Goal: Use online tool/utility: Utilize a website feature to perform a specific function

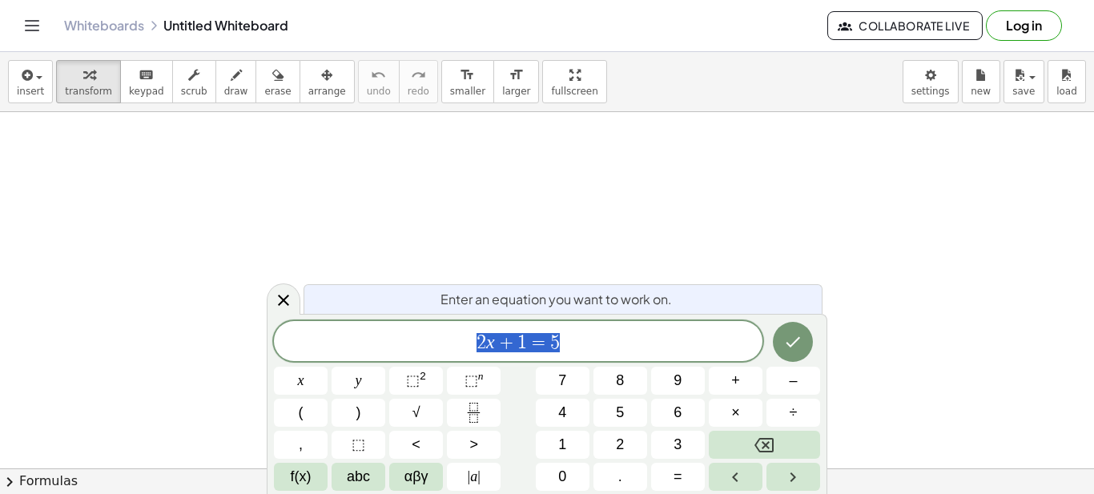
scroll to position [214, 0]
click at [788, 339] on icon "Done" at bounding box center [792, 341] width 19 height 19
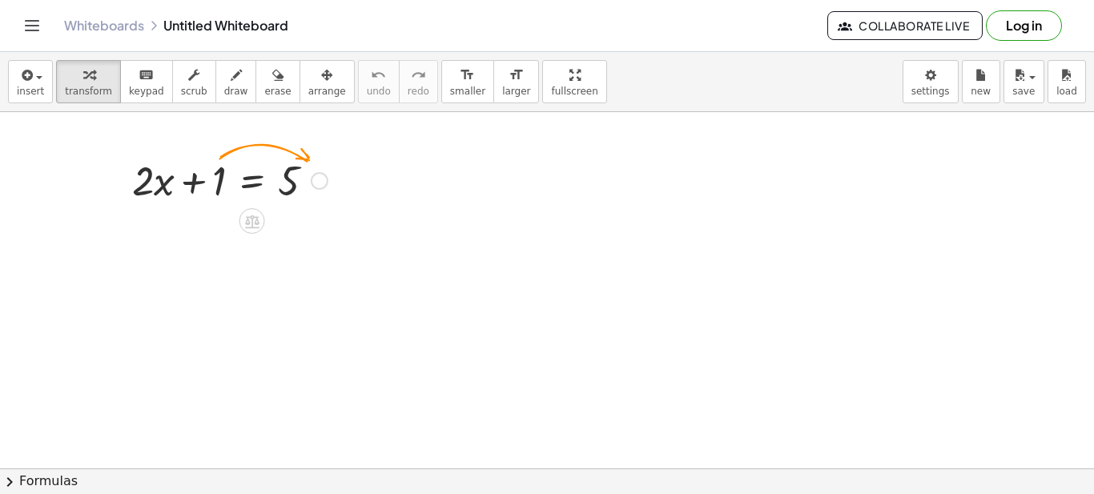
drag, startPoint x: 313, startPoint y: 179, endPoint x: 306, endPoint y: 201, distance: 23.5
click at [313, 181] on div at bounding box center [320, 181] width 18 height 18
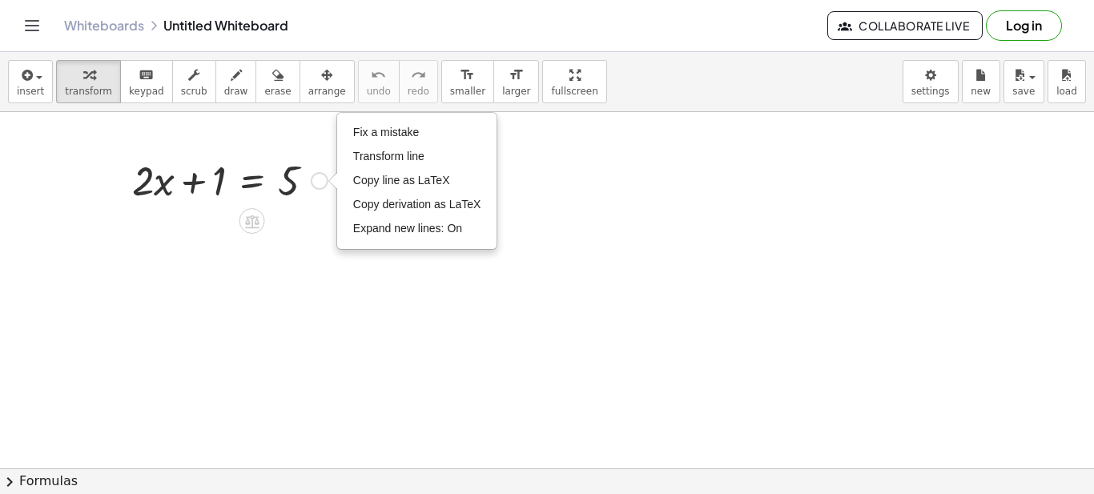
drag, startPoint x: 216, startPoint y: 177, endPoint x: 202, endPoint y: 188, distance: 18.3
click at [212, 183] on div at bounding box center [229, 179] width 211 height 54
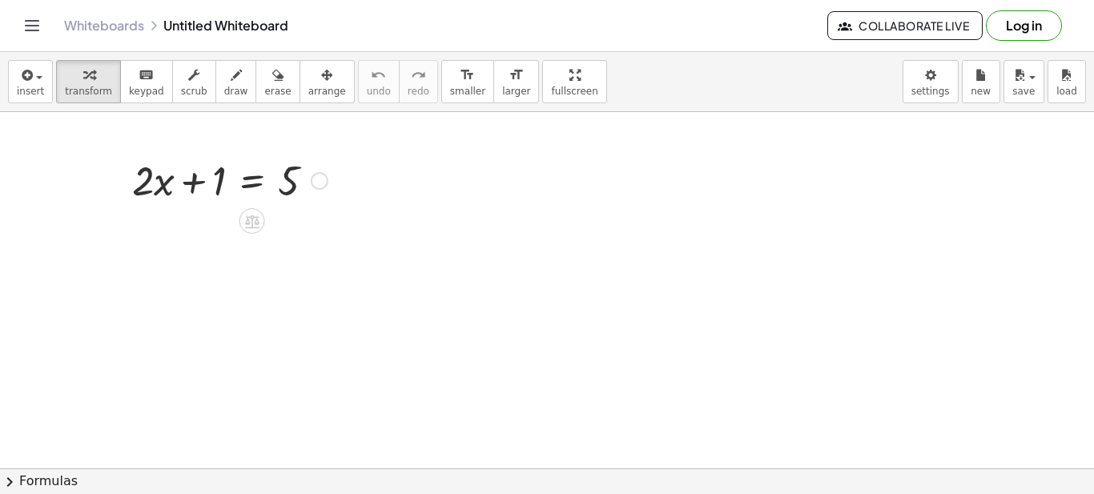
click at [207, 184] on div at bounding box center [229, 179] width 211 height 54
click at [320, 176] on div "Fix a mistake Transform line Copy line as LaTeX Copy derivation as LaTeX Expand…" at bounding box center [320, 181] width 18 height 18
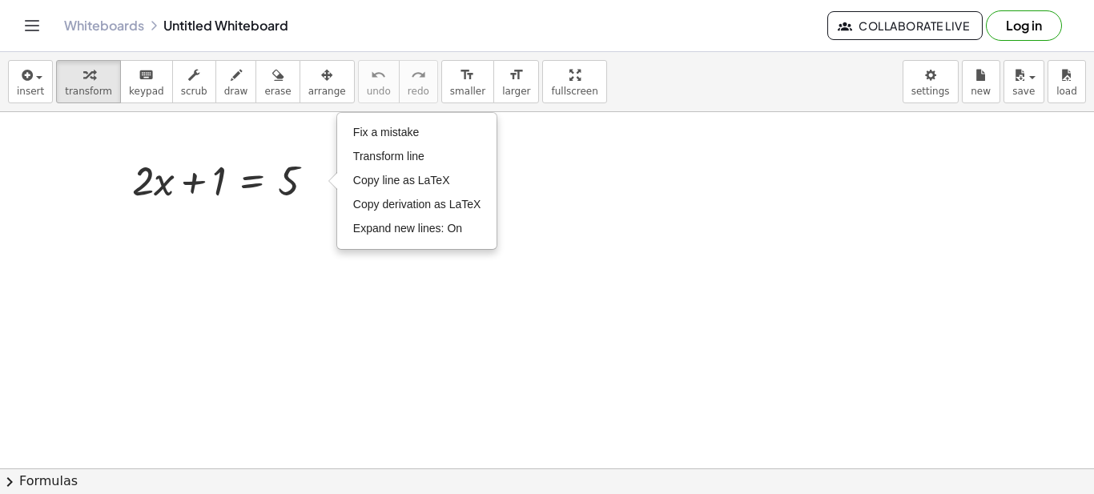
click at [305, 257] on div at bounding box center [547, 306] width 1094 height 817
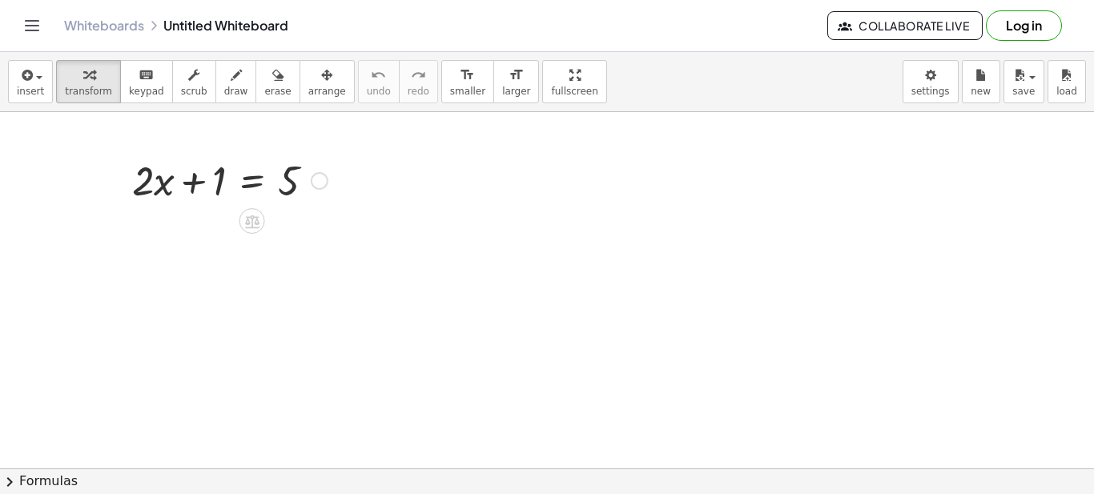
click at [161, 189] on div at bounding box center [229, 179] width 211 height 54
click at [188, 183] on div at bounding box center [229, 179] width 211 height 54
drag, startPoint x: 203, startPoint y: 182, endPoint x: 340, endPoint y: 188, distance: 137.9
click at [349, 186] on div "+ 1 + · 2 · x + 1 = 5 Fix a mistake Transform line Copy line as LaTeX Copy deri…" at bounding box center [547, 306] width 1094 height 817
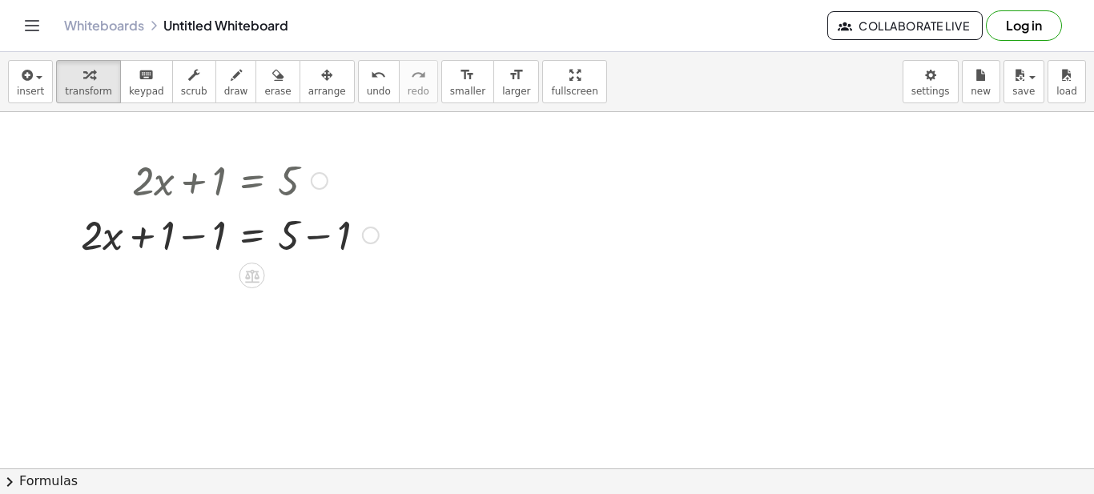
click at [187, 238] on div at bounding box center [230, 234] width 314 height 54
click at [318, 283] on div at bounding box center [230, 288] width 314 height 54
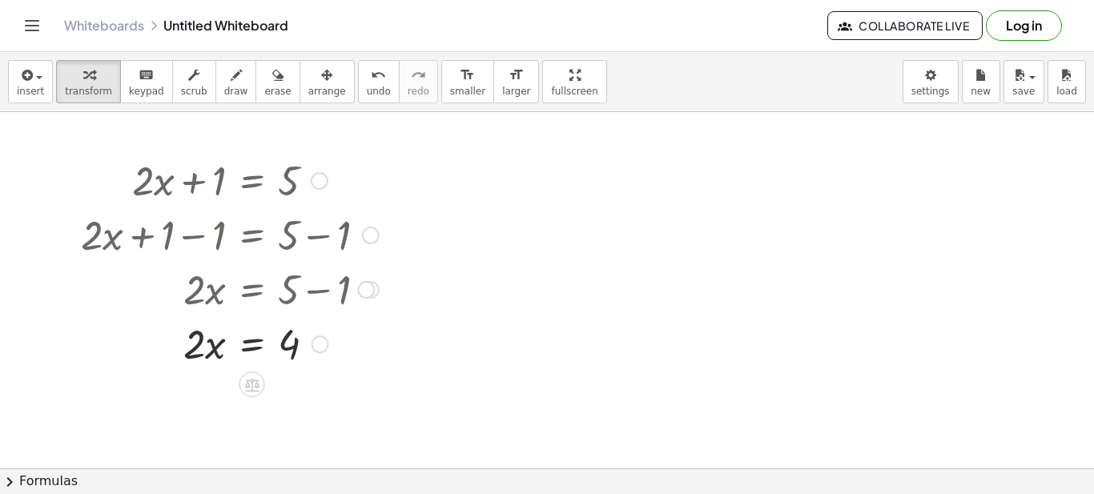
click at [213, 352] on div at bounding box center [230, 342] width 314 height 54
click at [315, 344] on div "Fix a mistake Transform line Copy line as LaTeX Copy derivation as LaTeX Expand…" at bounding box center [320, 344] width 18 height 18
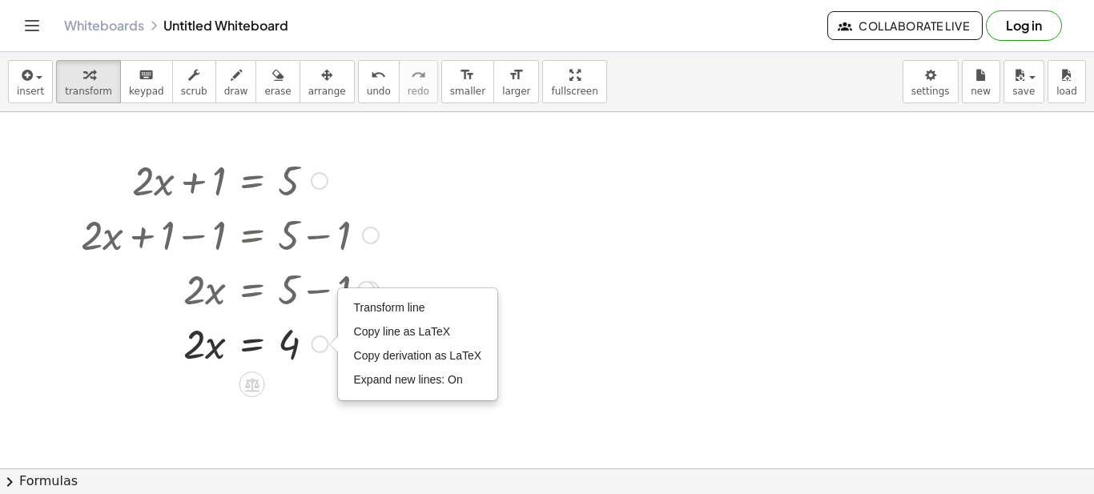
click at [207, 352] on div at bounding box center [230, 342] width 314 height 54
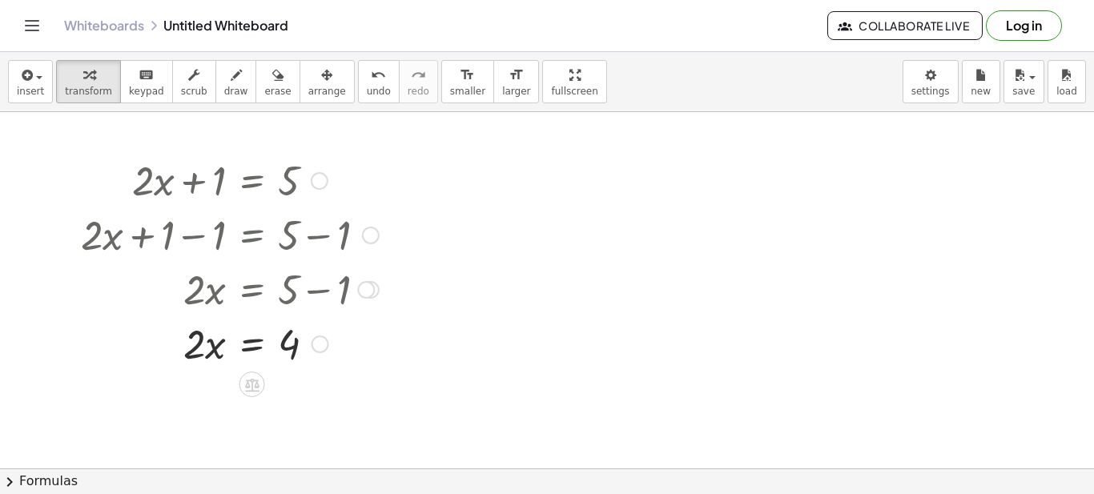
click at [205, 353] on div at bounding box center [230, 342] width 314 height 54
click at [196, 349] on div at bounding box center [230, 342] width 314 height 54
drag, startPoint x: 196, startPoint y: 349, endPoint x: 299, endPoint y: 391, distance: 110.6
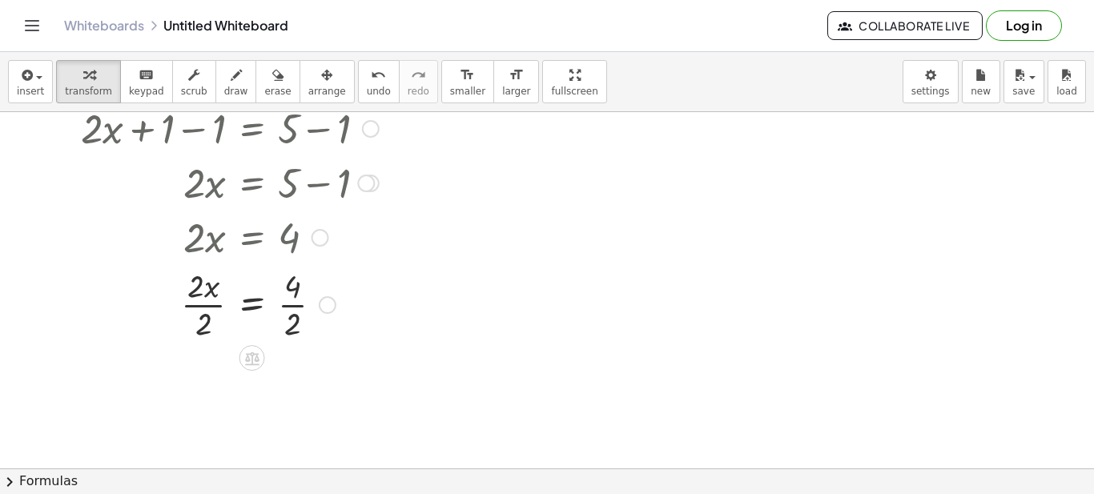
click at [201, 303] on div at bounding box center [230, 303] width 314 height 80
click at [290, 384] on div at bounding box center [230, 383] width 314 height 80
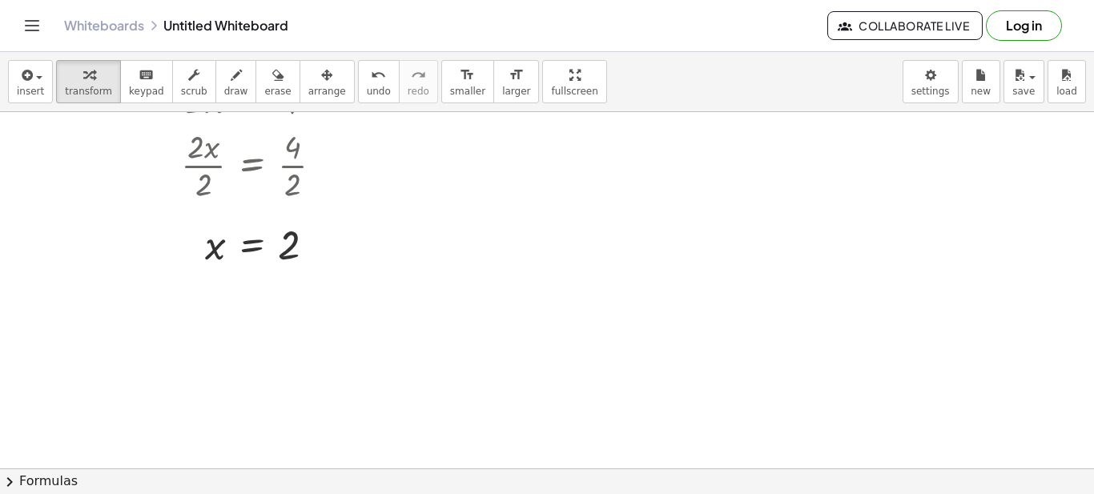
scroll to position [460, 0]
drag, startPoint x: 317, startPoint y: 244, endPoint x: 314, endPoint y: 254, distance: 10.1
click at [315, 247] on div at bounding box center [316, 245] width 18 height 18
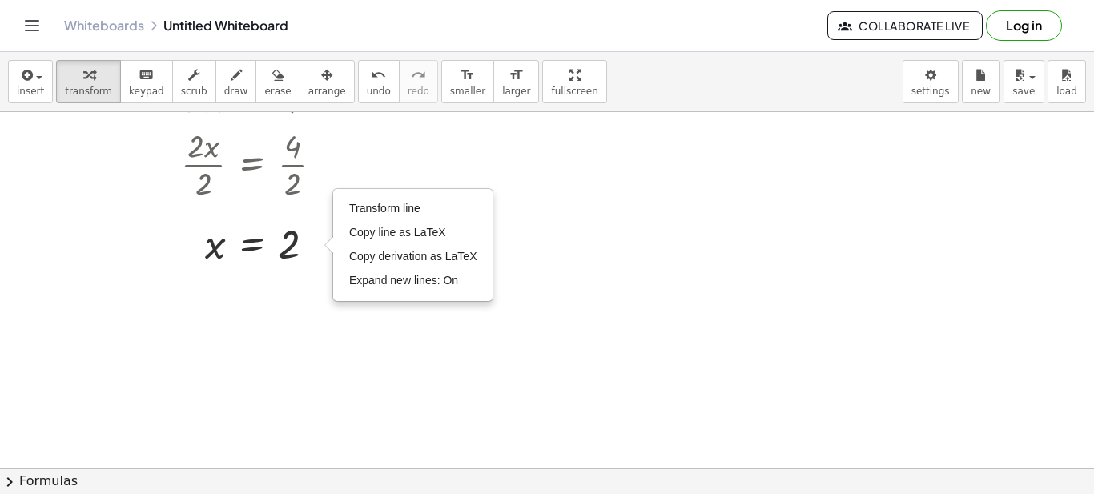
click at [321, 317] on div at bounding box center [547, 186] width 1094 height 1069
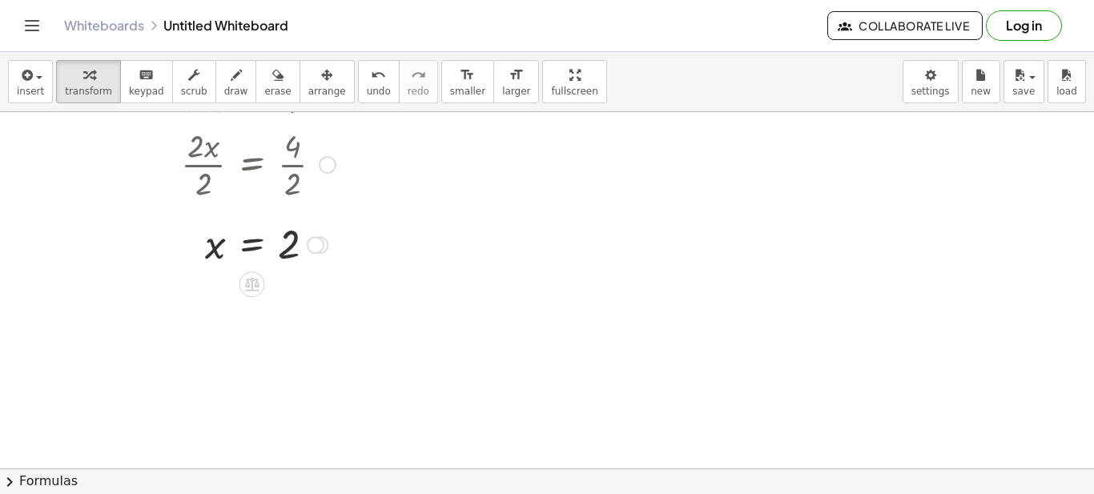
click at [249, 253] on div at bounding box center [230, 243] width 314 height 53
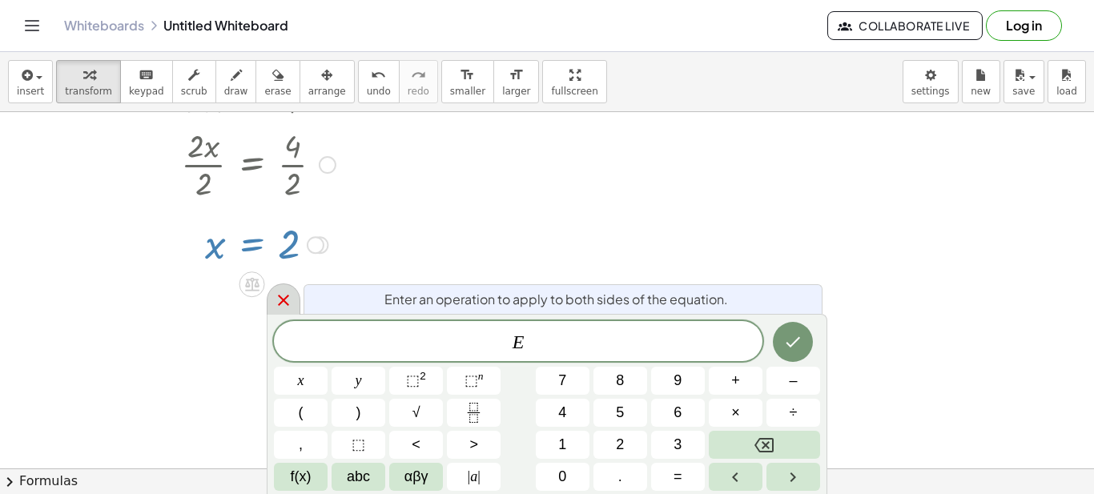
click at [283, 300] on icon at bounding box center [283, 300] width 11 height 11
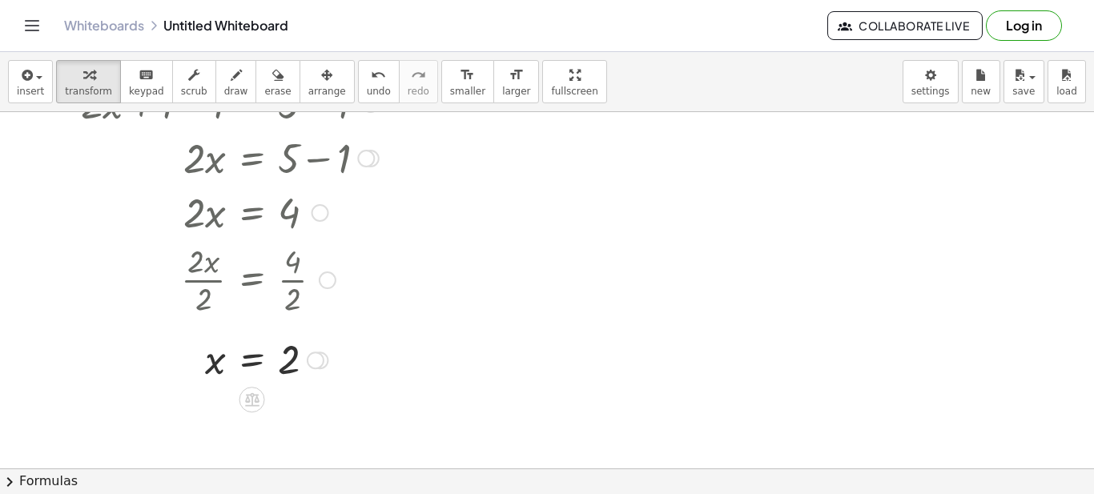
scroll to position [356, 0]
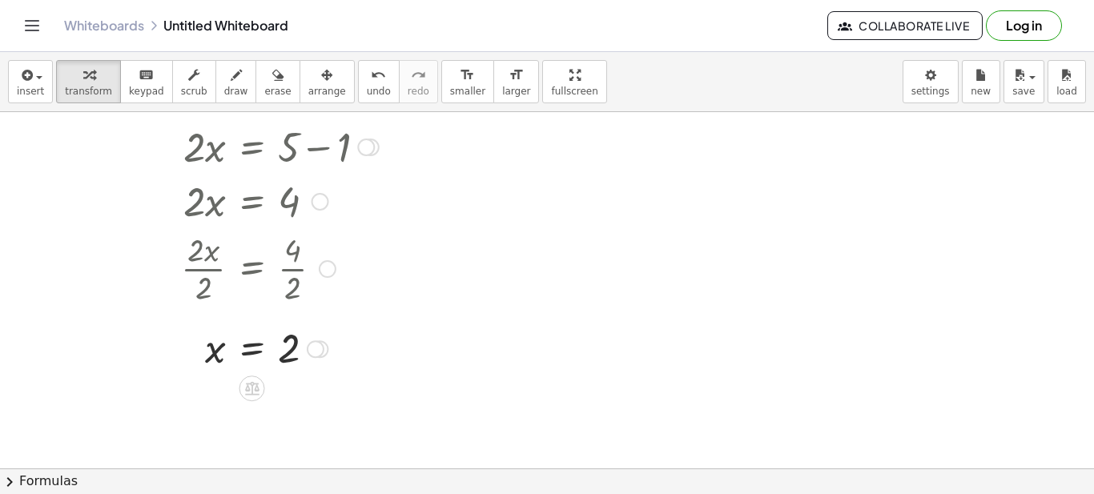
click at [318, 348] on div "Transform line Copy line as LaTeX Copy derivation as LaTeX Expand new lines: On" at bounding box center [316, 349] width 18 height 18
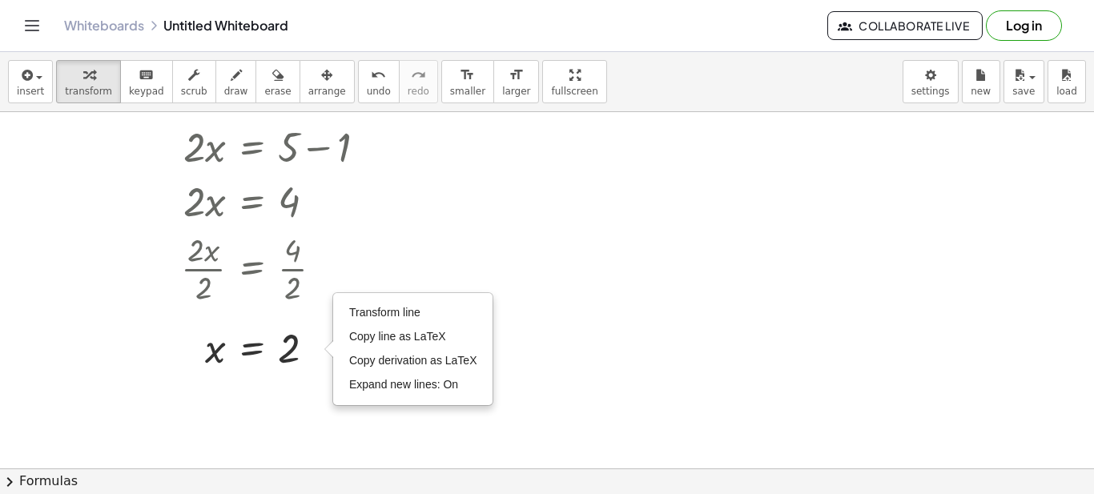
click at [546, 301] on div at bounding box center [547, 290] width 1094 height 1069
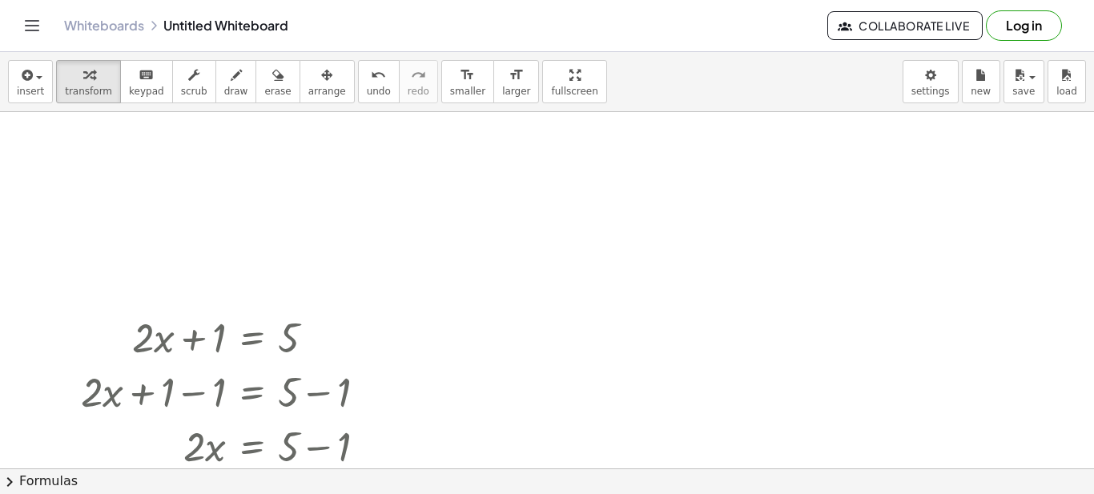
scroll to position [0, 0]
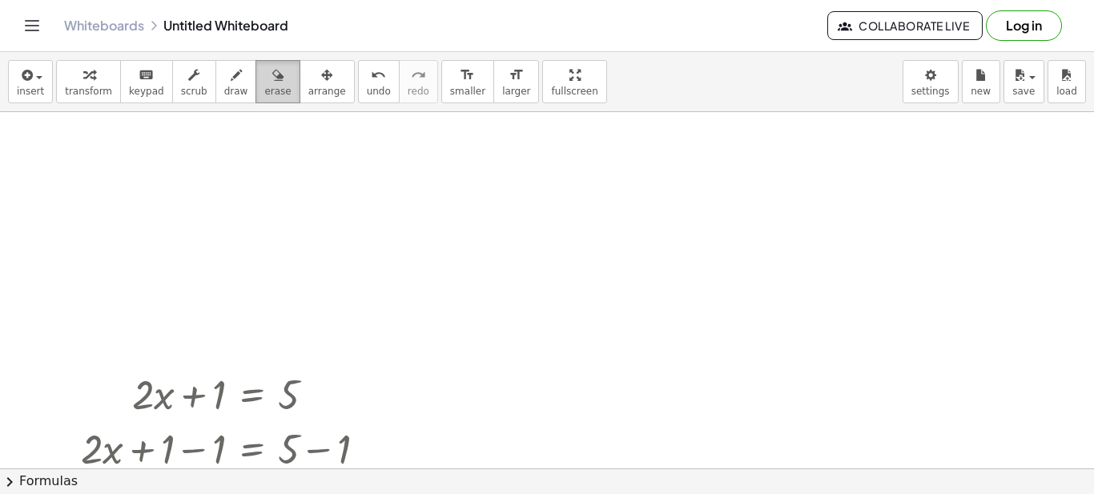
click at [272, 82] on icon "button" at bounding box center [277, 75] width 11 height 19
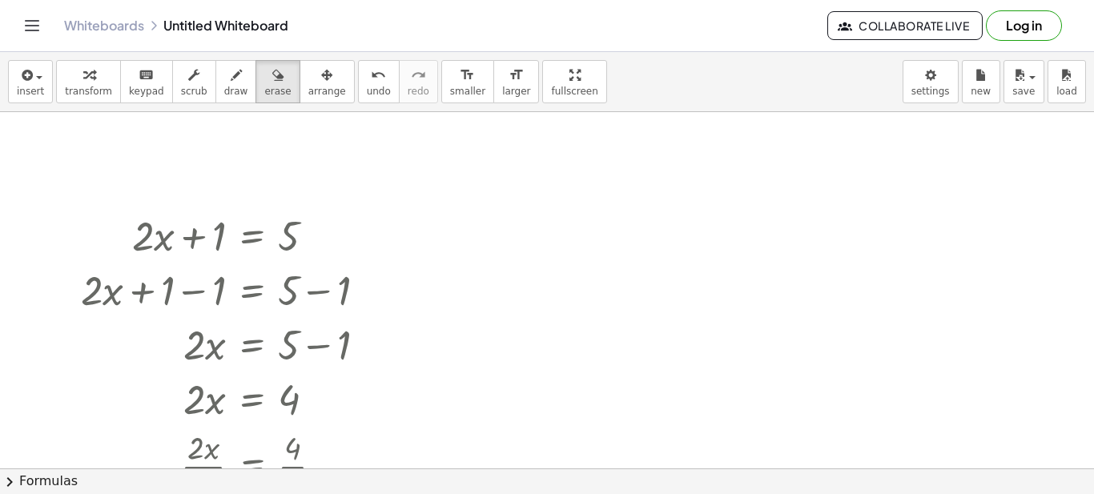
scroll to position [160, 0]
click at [272, 73] on icon "button" at bounding box center [277, 75] width 11 height 19
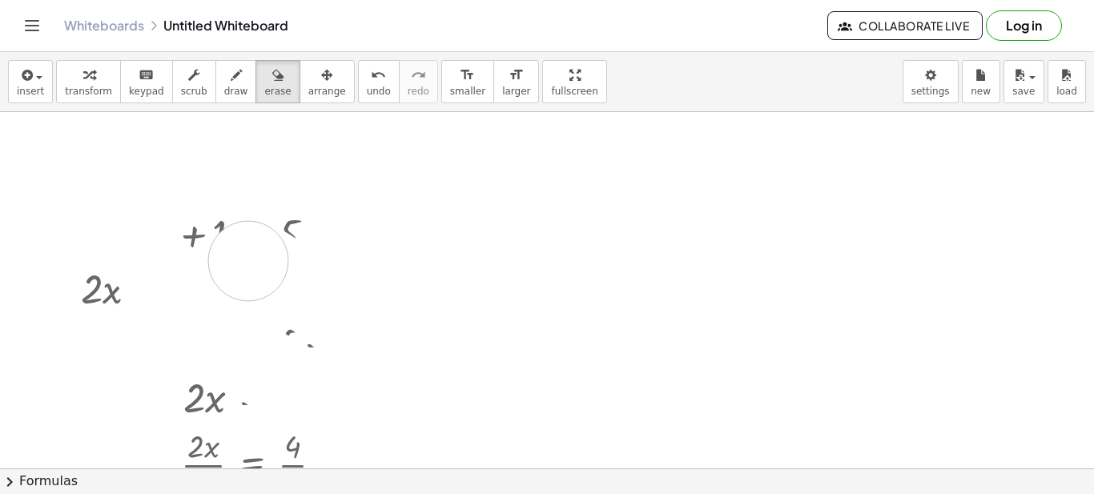
drag, startPoint x: 87, startPoint y: 174, endPoint x: 91, endPoint y: 220, distance: 46.6
click at [91, 220] on div at bounding box center [547, 308] width 1094 height 713
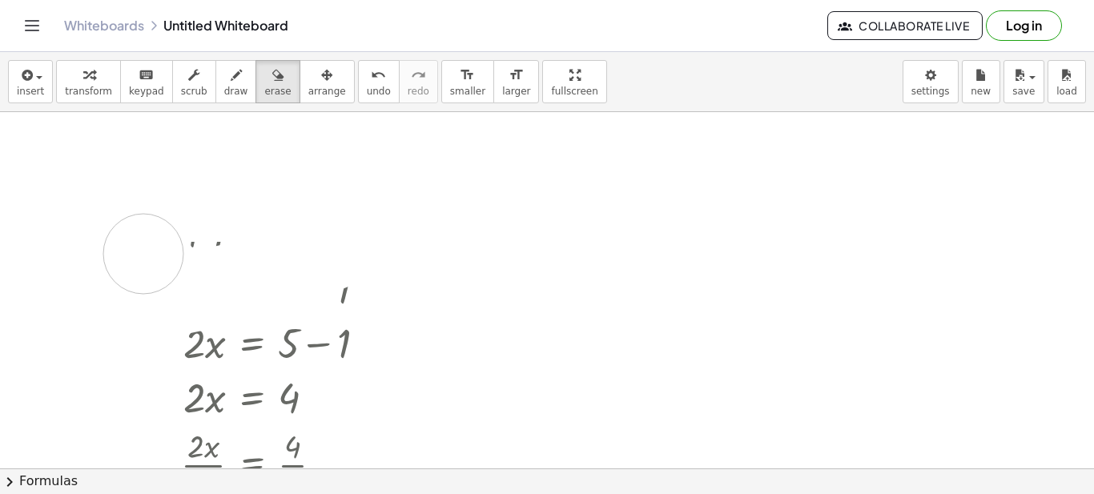
drag, startPoint x: 191, startPoint y: 202, endPoint x: 347, endPoint y: 238, distance: 160.2
click at [204, 247] on div at bounding box center [547, 308] width 1094 height 713
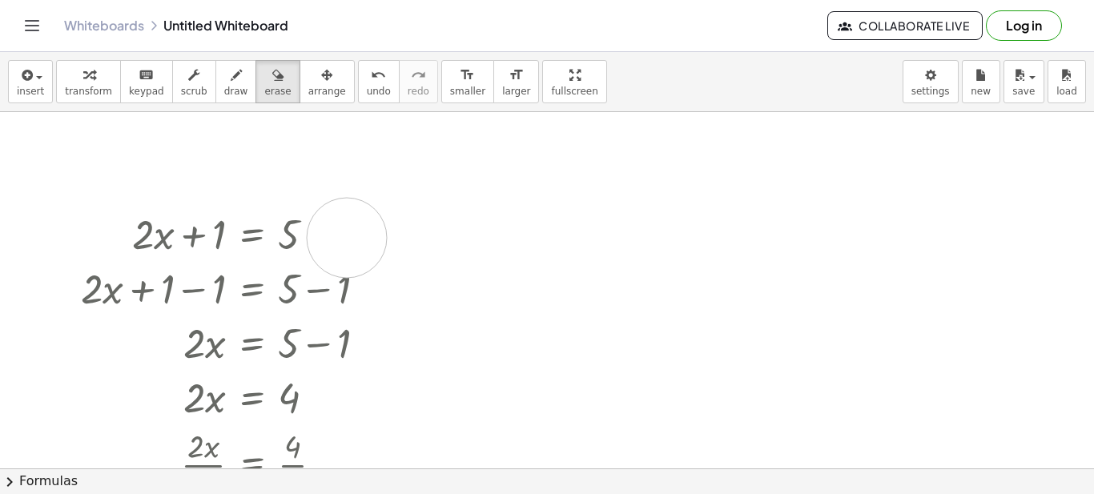
drag, startPoint x: 347, startPoint y: 238, endPoint x: 362, endPoint y: 251, distance: 20.4
click at [362, 251] on div at bounding box center [547, 308] width 1094 height 713
click at [242, 258] on div at bounding box center [547, 308] width 1094 height 713
click at [199, 241] on div at bounding box center [547, 308] width 1094 height 713
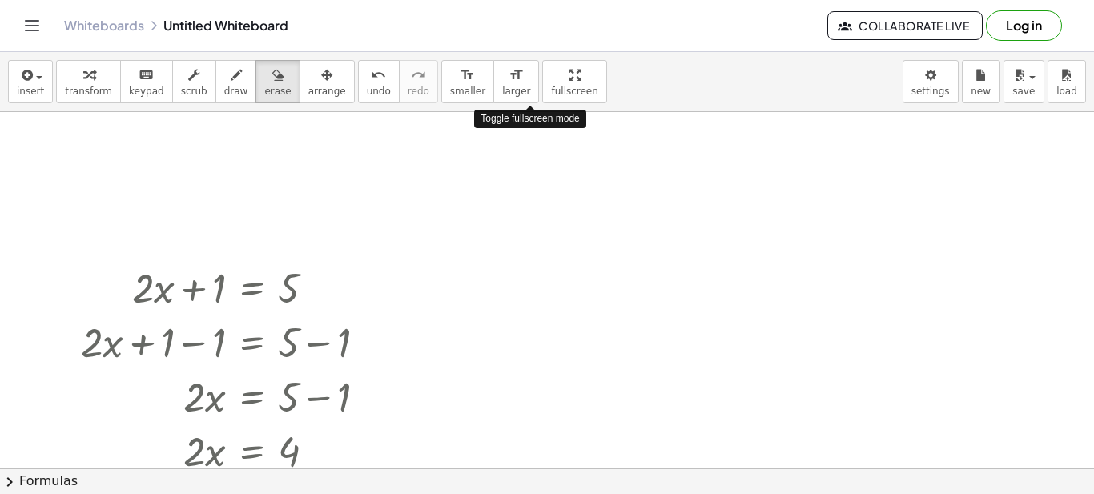
drag, startPoint x: 526, startPoint y: 86, endPoint x: 526, endPoint y: 183, distance: 96.9
click at [526, 183] on div "insert select one: Math Expression Function Text Youtube Video Graphing Geometr…" at bounding box center [547, 273] width 1094 height 442
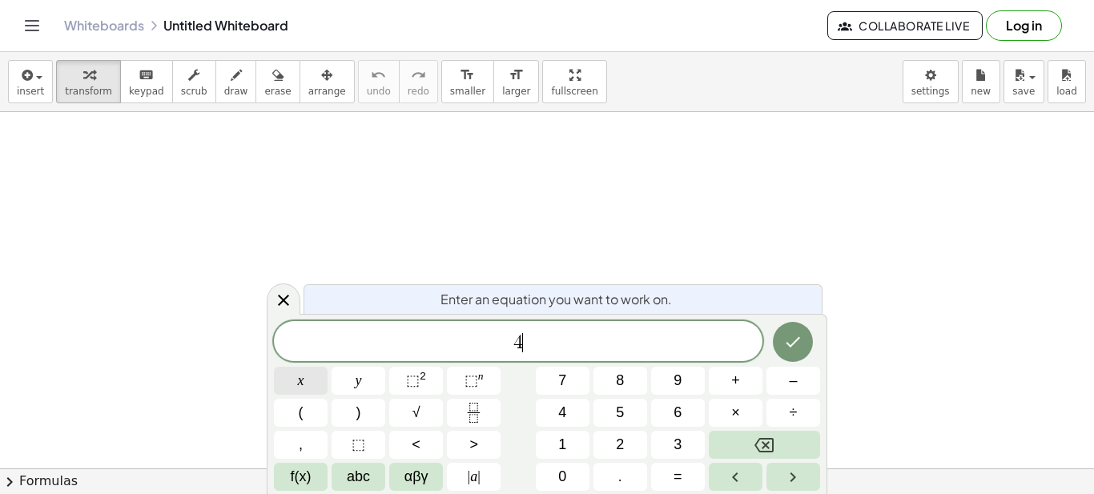
click at [312, 385] on button "x" at bounding box center [301, 381] width 54 height 28
click at [417, 376] on span "⬚" at bounding box center [413, 380] width 14 height 16
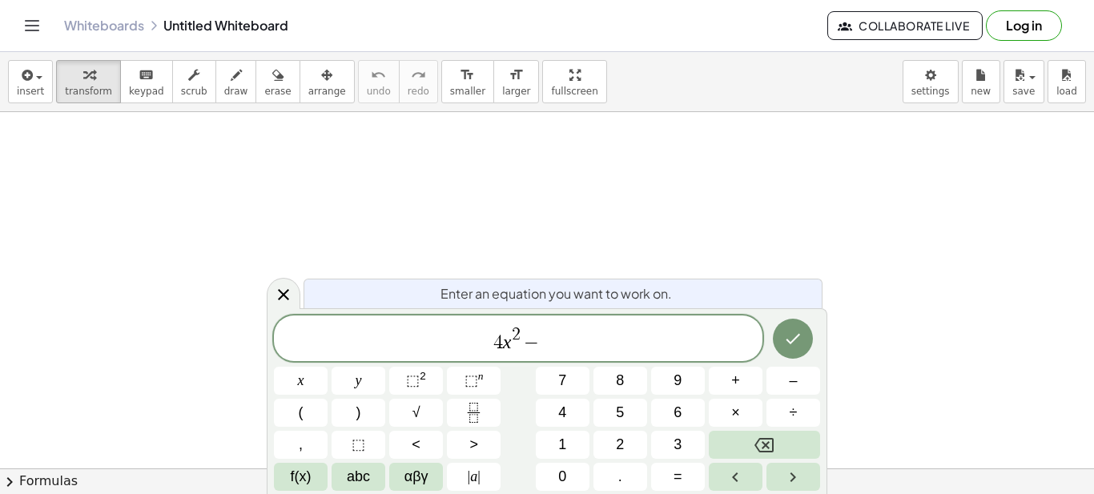
scroll to position [343, 0]
drag, startPoint x: 504, startPoint y: 341, endPoint x: 484, endPoint y: 341, distance: 19.2
click at [484, 341] on span "4 x 2 −" at bounding box center [518, 339] width 488 height 29
click at [555, 343] on span "4 x 2 − ​" at bounding box center [518, 339] width 488 height 29
click at [792, 340] on icon "Done" at bounding box center [792, 338] width 19 height 19
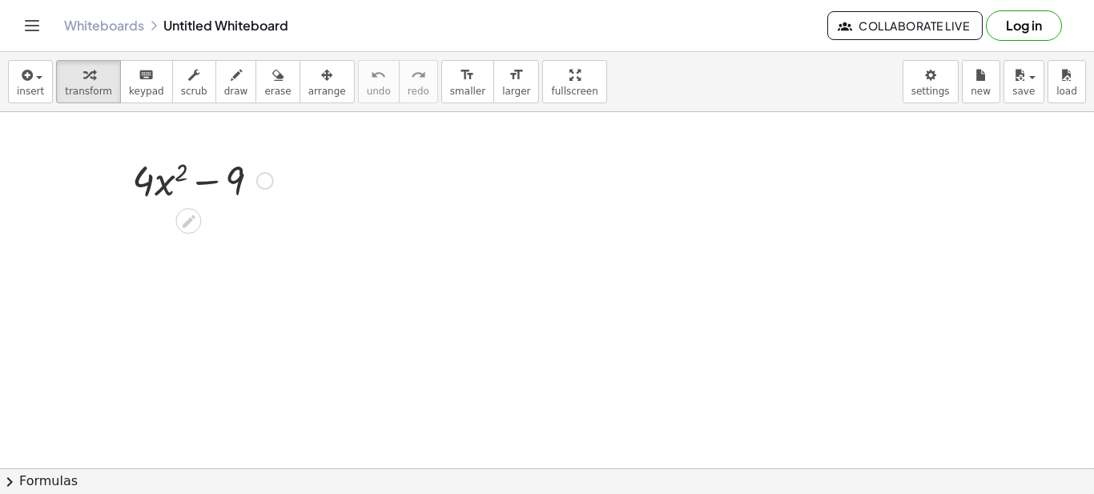
click at [170, 180] on div at bounding box center [202, 179] width 157 height 54
click at [266, 182] on div at bounding box center [265, 181] width 18 height 18
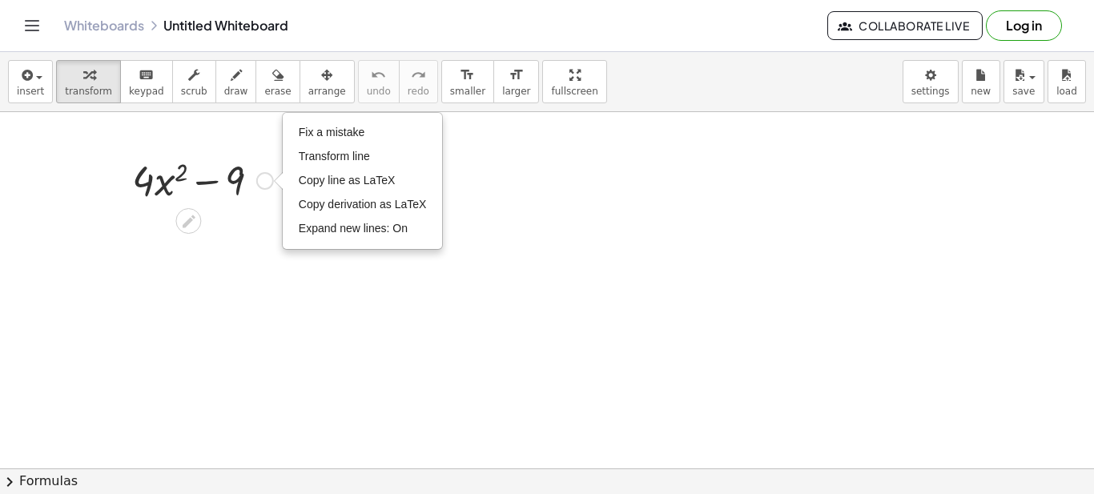
click at [214, 193] on div at bounding box center [202, 179] width 157 height 54
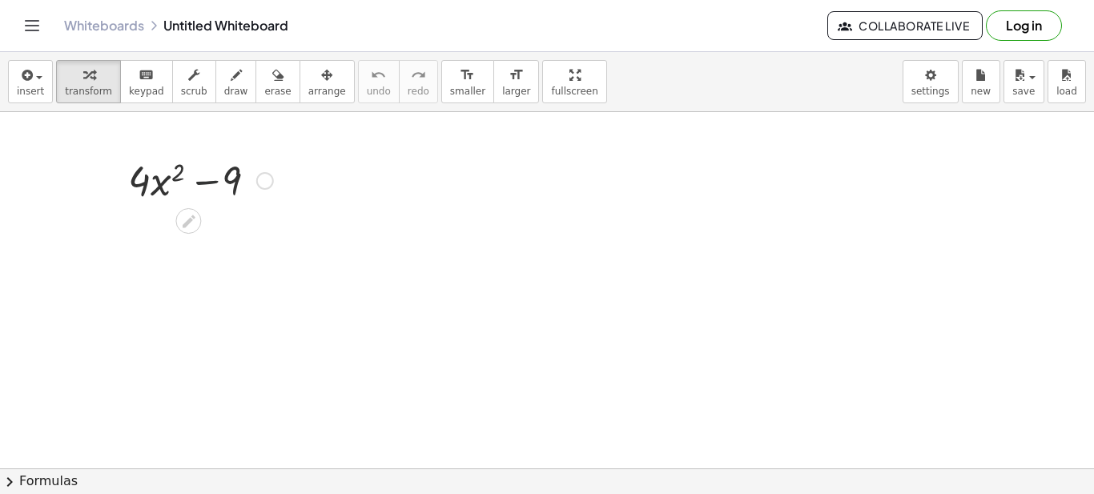
click at [214, 193] on div at bounding box center [202, 179] width 157 height 54
click at [204, 183] on div at bounding box center [202, 179] width 157 height 54
click at [259, 185] on div "Fix a mistake Transform line Copy line as LaTeX Copy derivation as LaTeX Expand…" at bounding box center [265, 181] width 18 height 18
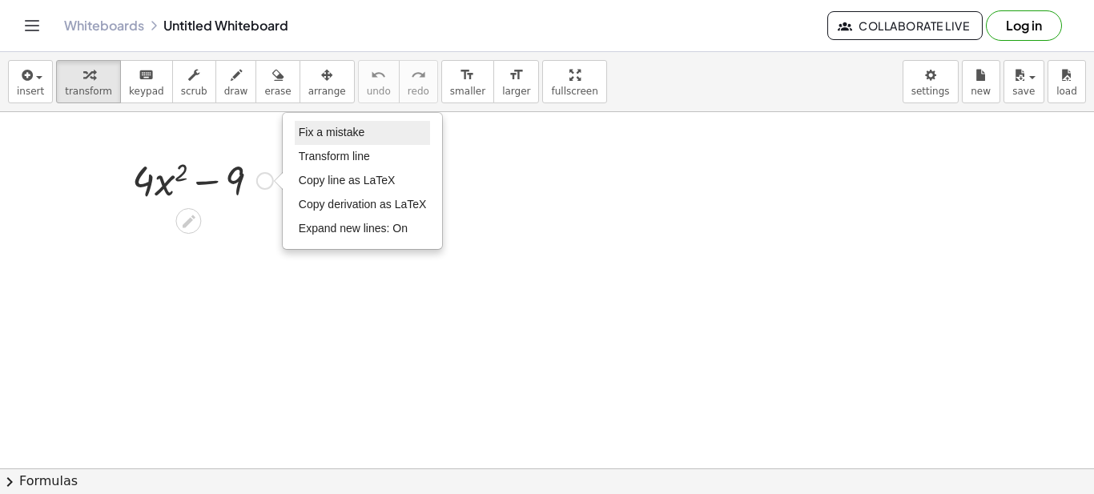
click at [358, 141] on li "Fix a mistake" at bounding box center [363, 133] width 136 height 24
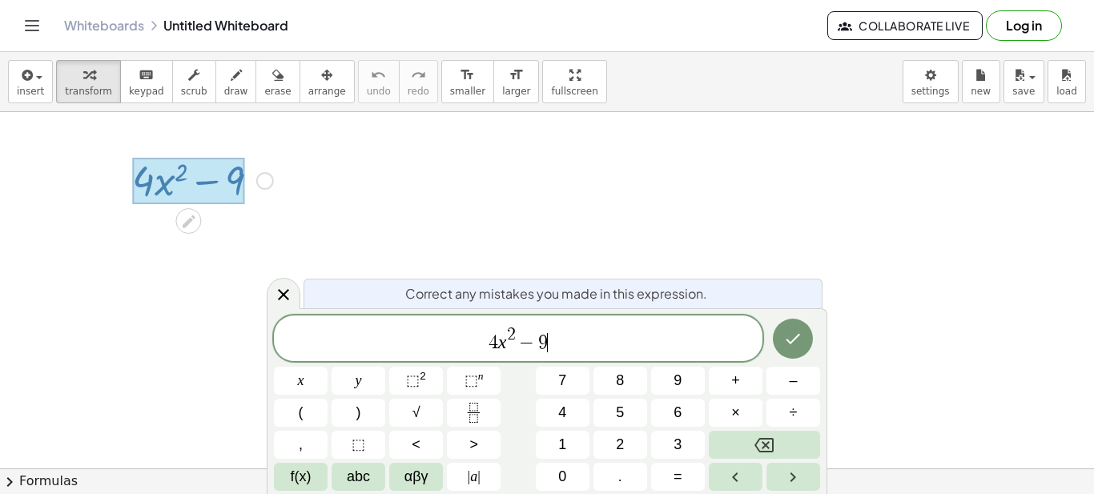
click at [574, 341] on span "4 x 2 − 9 ​" at bounding box center [518, 339] width 488 height 29
click at [800, 339] on icon "Done" at bounding box center [792, 338] width 19 height 19
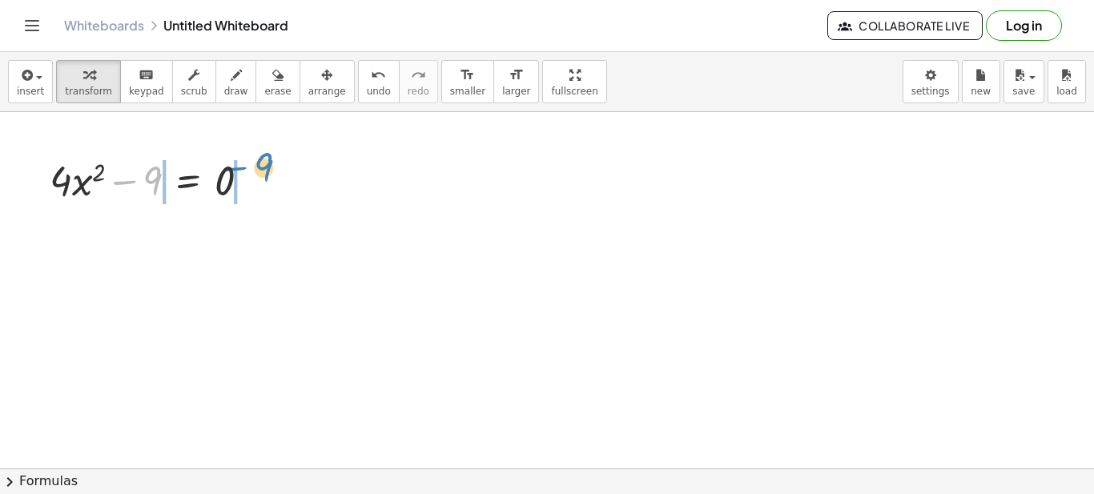
drag, startPoint x: 151, startPoint y: 184, endPoint x: 266, endPoint y: 171, distance: 115.3
click at [266, 171] on div at bounding box center [156, 179] width 229 height 54
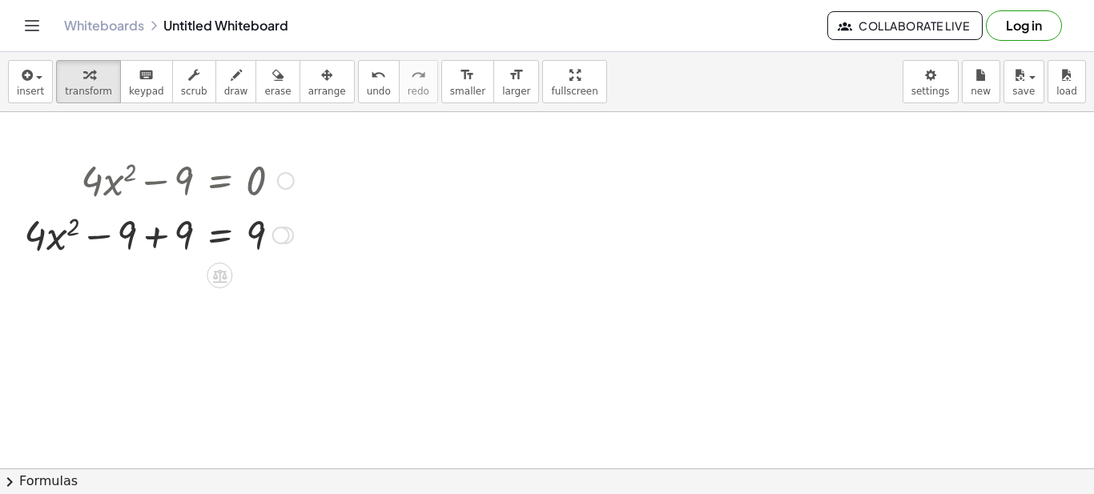
click at [155, 242] on div at bounding box center [159, 234] width 286 height 54
click at [158, 297] on div at bounding box center [159, 288] width 286 height 54
click at [189, 283] on div at bounding box center [159, 288] width 286 height 54
drag, startPoint x: 131, startPoint y: 322, endPoint x: 125, endPoint y: 267, distance: 54.7
click at [125, 267] on div "+ · 4 · x 2 − 9 = 0 + · 4 · x 2 − 9 + 9 = + 0 + 9 + · 4 · x 2 − 9 + 9 = 9 + · 4…" at bounding box center [547, 177] width 1094 height 817
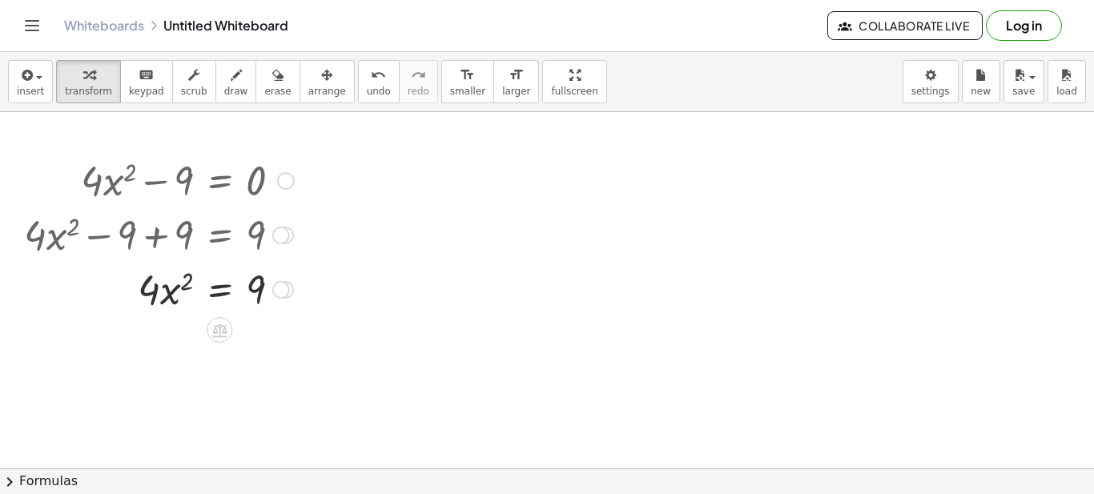
click at [163, 291] on div at bounding box center [159, 288] width 286 height 54
drag, startPoint x: 152, startPoint y: 295, endPoint x: 279, endPoint y: 344, distance: 135.9
click at [172, 355] on div at bounding box center [163, 355] width 295 height 80
click at [256, 359] on div at bounding box center [163, 355] width 295 height 80
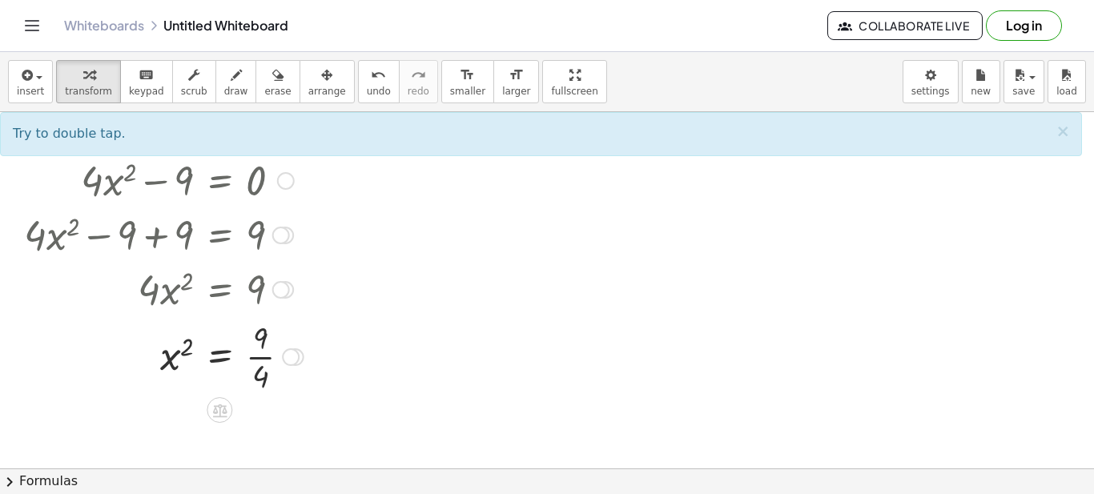
click at [261, 357] on div at bounding box center [163, 355] width 295 height 80
click at [266, 354] on div at bounding box center [163, 355] width 295 height 80
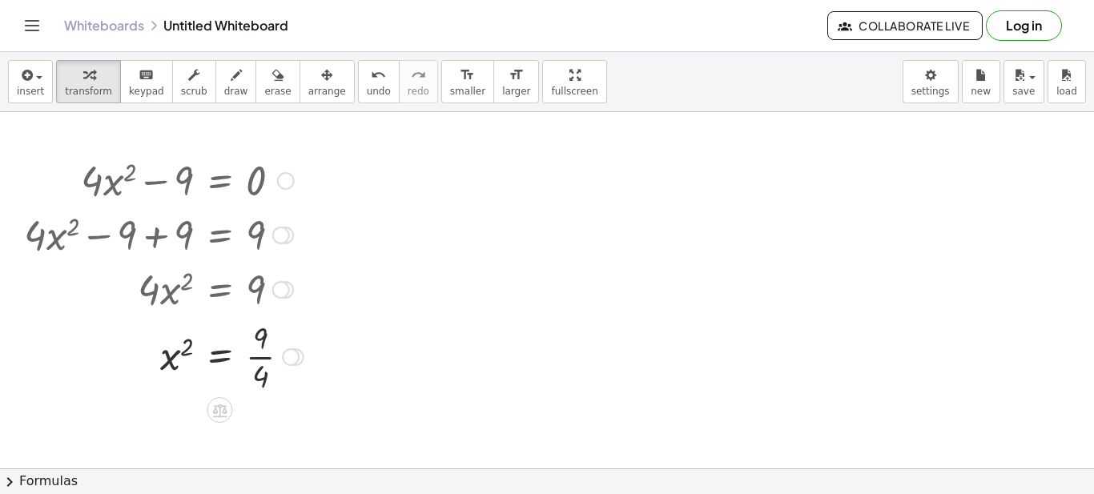
click at [266, 354] on div at bounding box center [163, 355] width 295 height 80
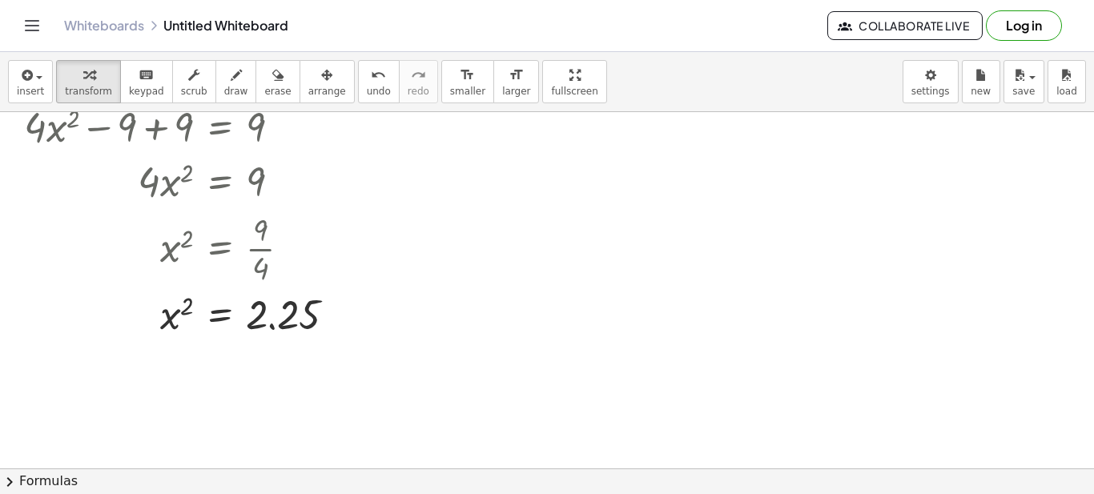
scroll to position [460, 0]
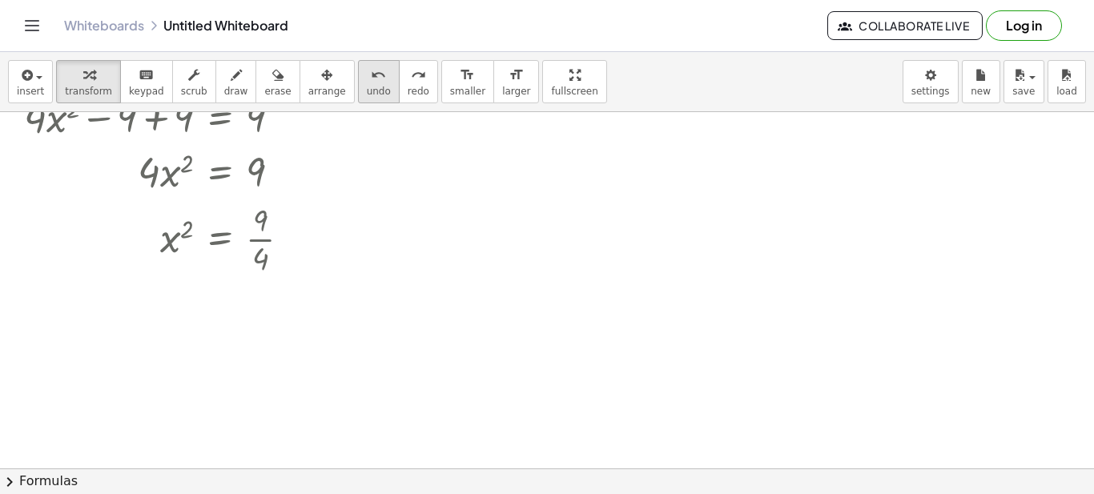
click at [371, 79] on icon "undo" at bounding box center [378, 75] width 15 height 19
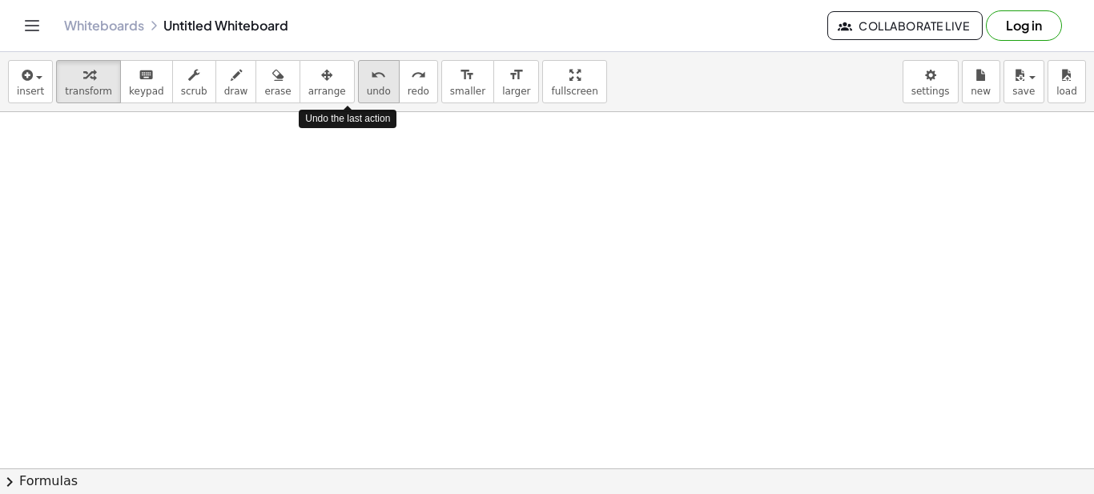
click at [371, 79] on icon "undo" at bounding box center [378, 75] width 15 height 19
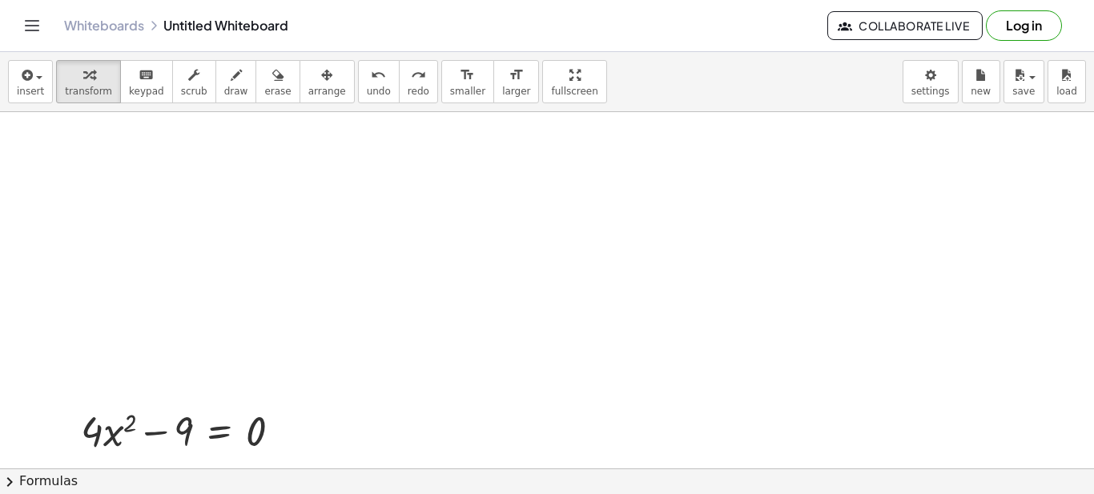
scroll to position [86, 0]
click at [223, 433] on div at bounding box center [233, 435] width 157 height 54
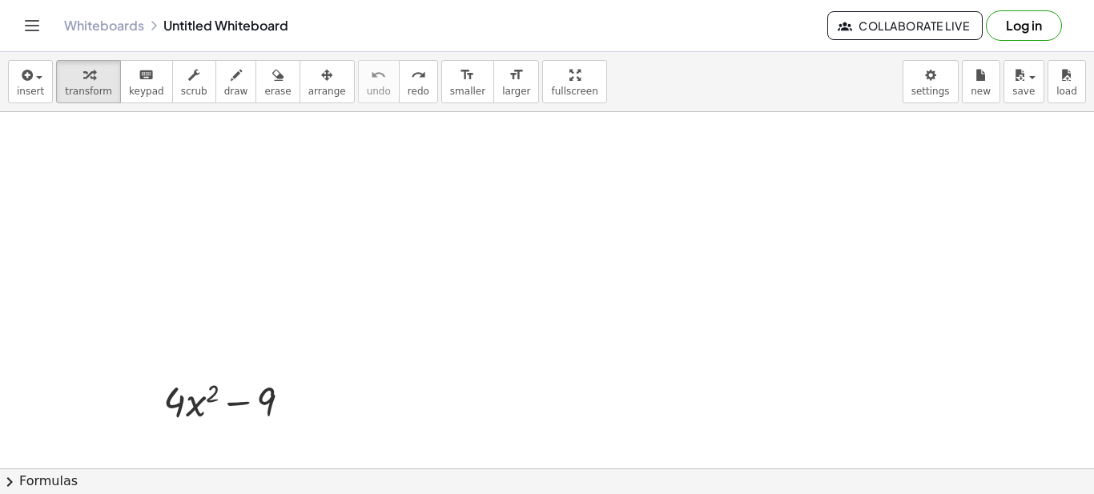
scroll to position [140, 0]
click at [289, 380] on div at bounding box center [296, 384] width 18 height 18
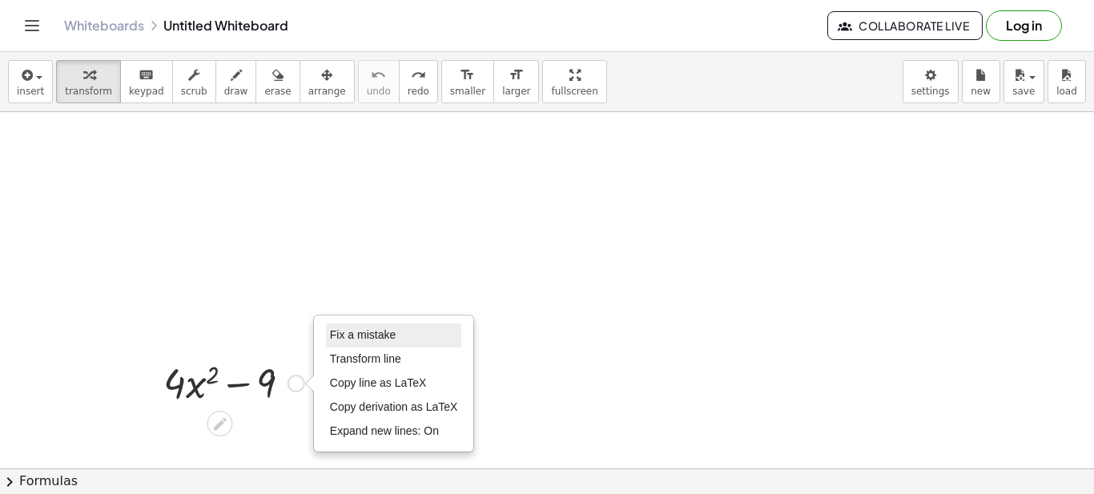
click at [373, 337] on span "Fix a mistake" at bounding box center [363, 334] width 66 height 13
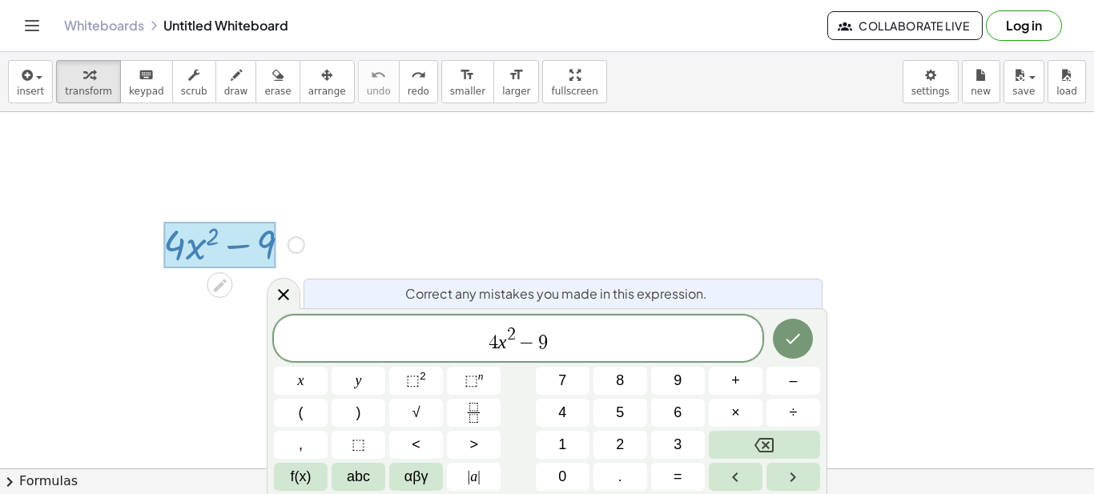
scroll to position [279, 0]
click at [307, 380] on button "x" at bounding box center [301, 381] width 54 height 28
click at [795, 342] on icon "Done" at bounding box center [792, 338] width 19 height 19
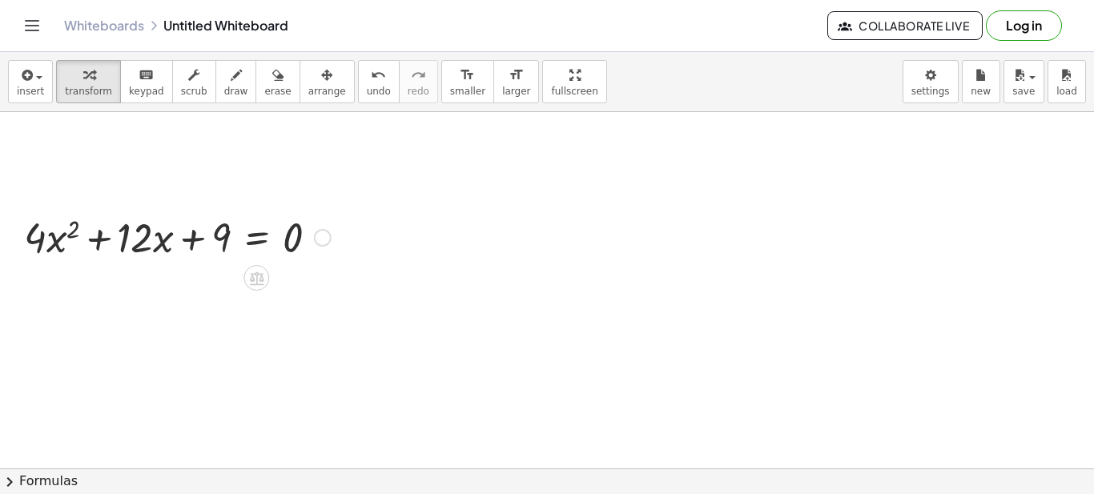
scroll to position [300, 0]
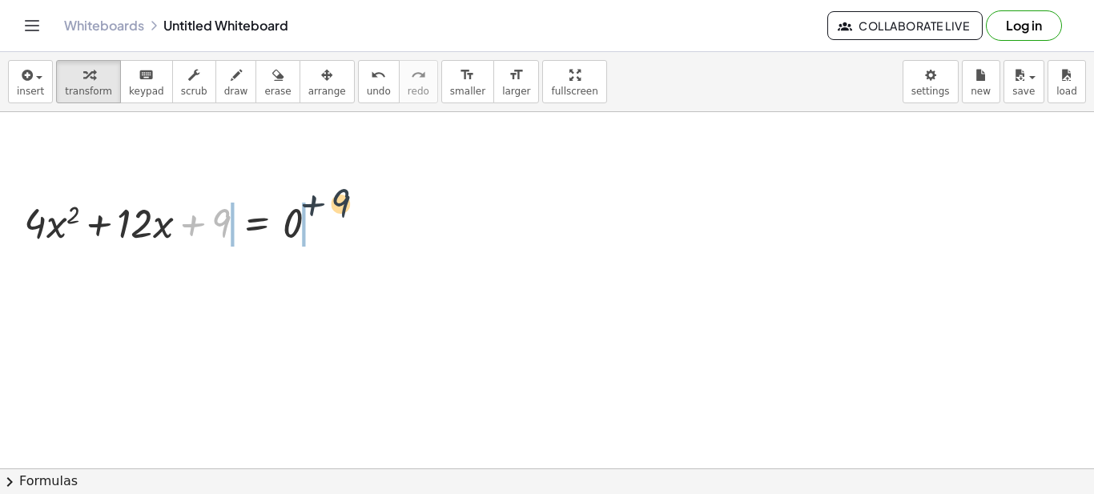
drag, startPoint x: 315, startPoint y: 203, endPoint x: 339, endPoint y: 202, distance: 24.0
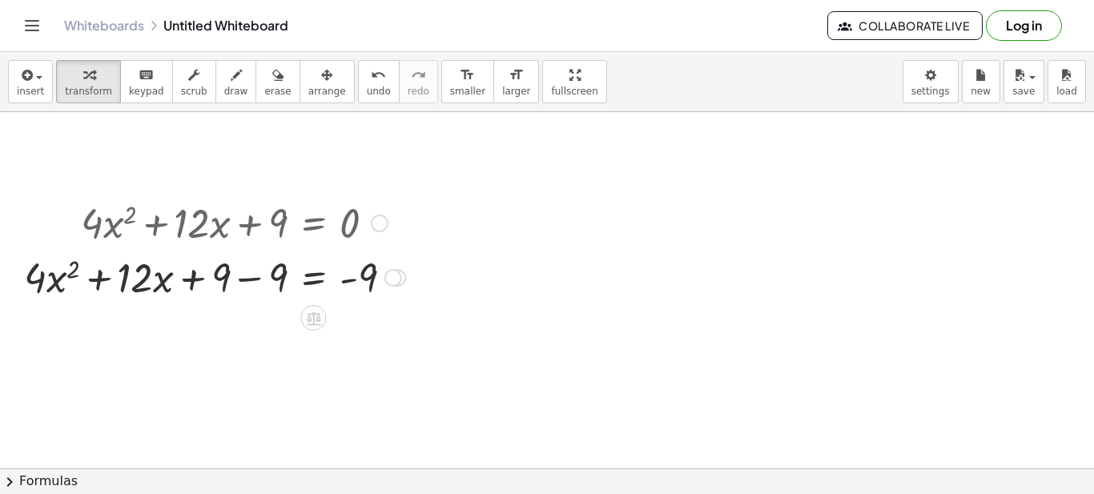
click at [242, 281] on div at bounding box center [214, 276] width 397 height 54
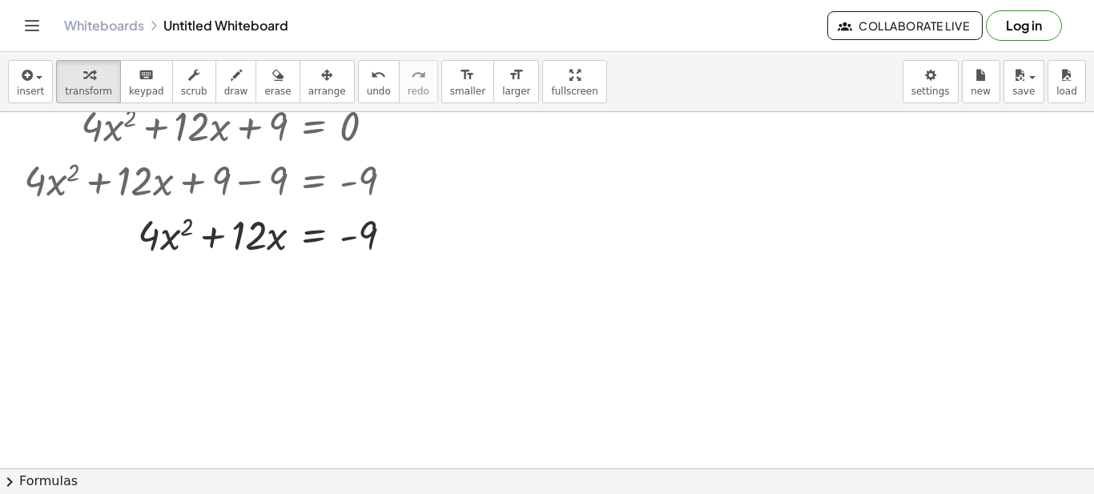
scroll to position [407, 0]
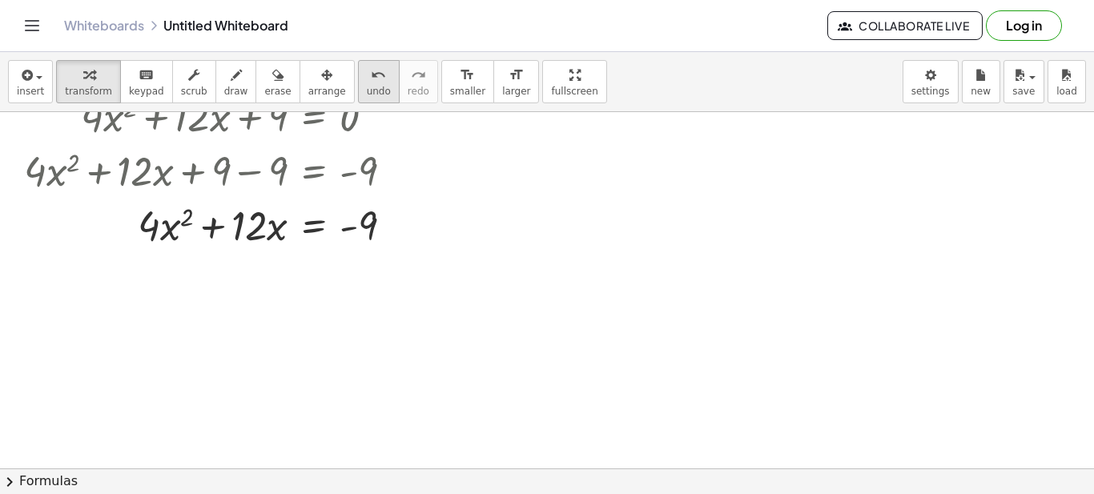
click at [371, 78] on icon "undo" at bounding box center [378, 75] width 15 height 19
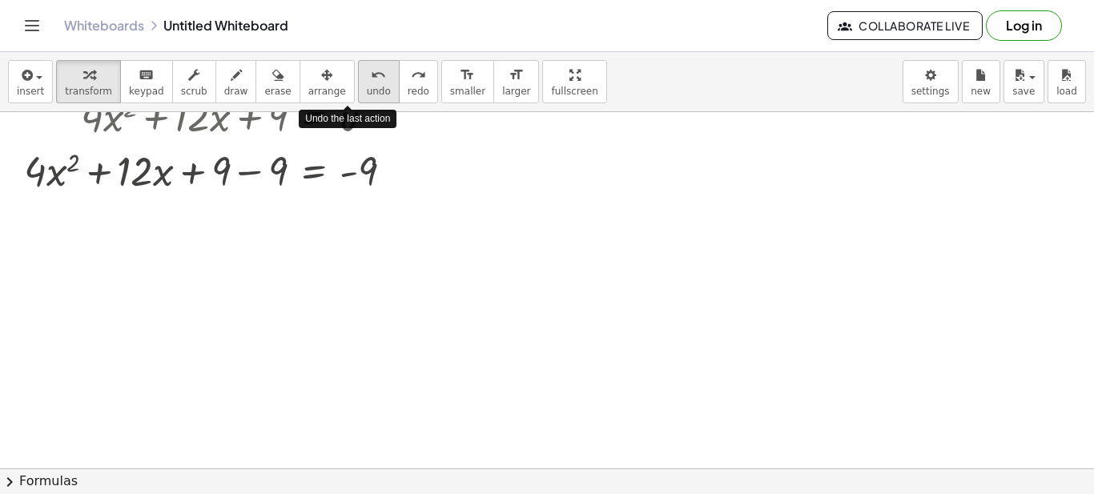
click at [371, 78] on icon "undo" at bounding box center [378, 75] width 15 height 19
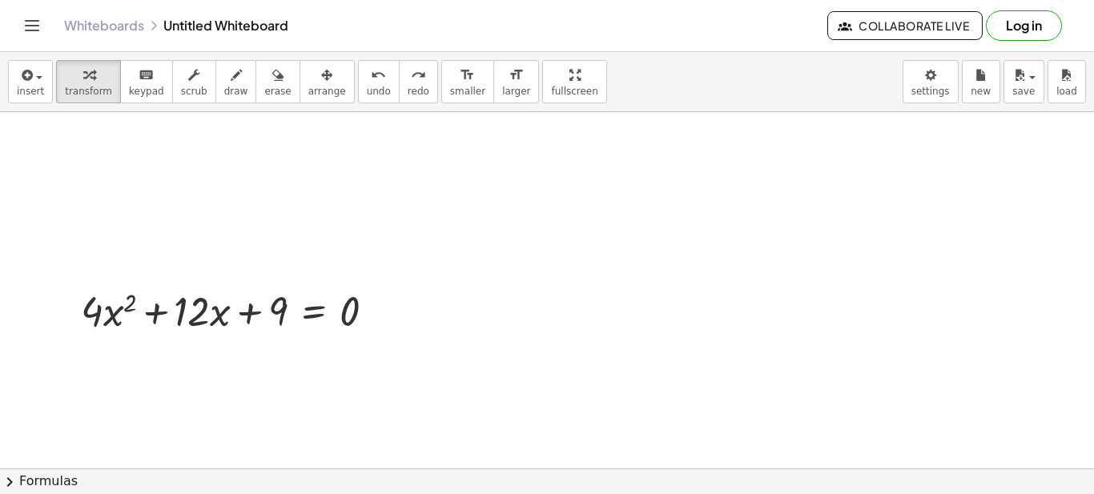
scroll to position [194, 0]
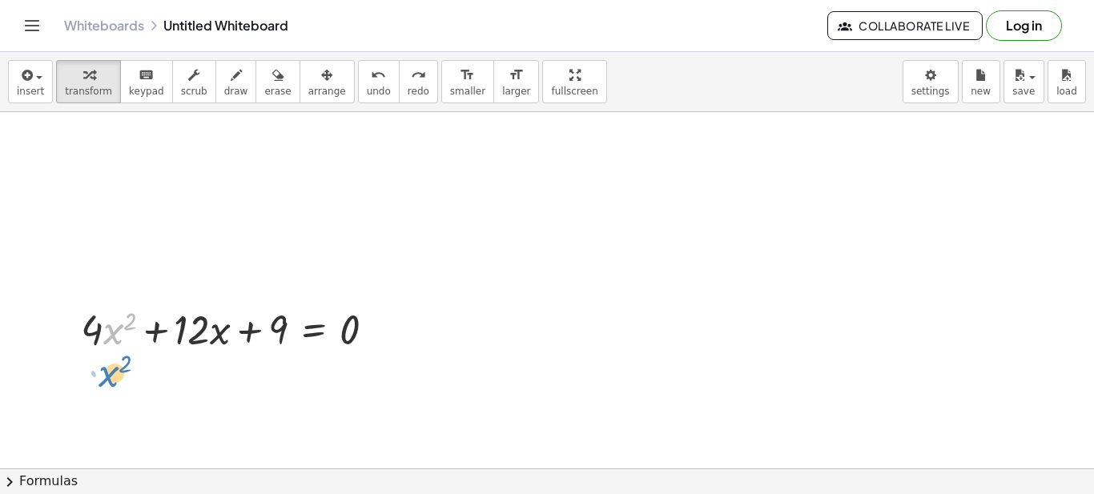
drag, startPoint x: 115, startPoint y: 331, endPoint x: 110, endPoint y: 351, distance: 20.0
click at [114, 326] on div at bounding box center [222, 327] width 345 height 80
click at [371, 81] on icon "undo" at bounding box center [378, 75] width 15 height 19
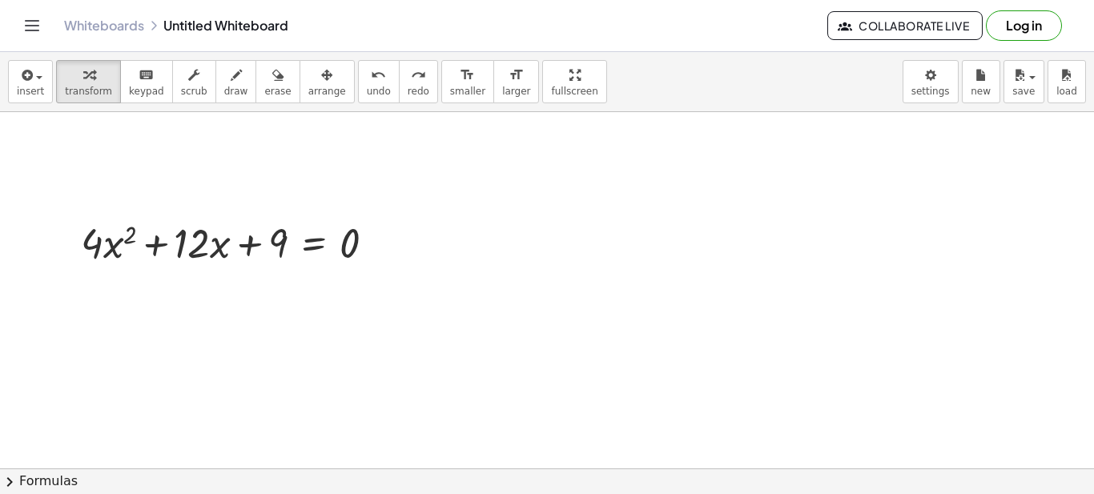
scroll to position [300, 0]
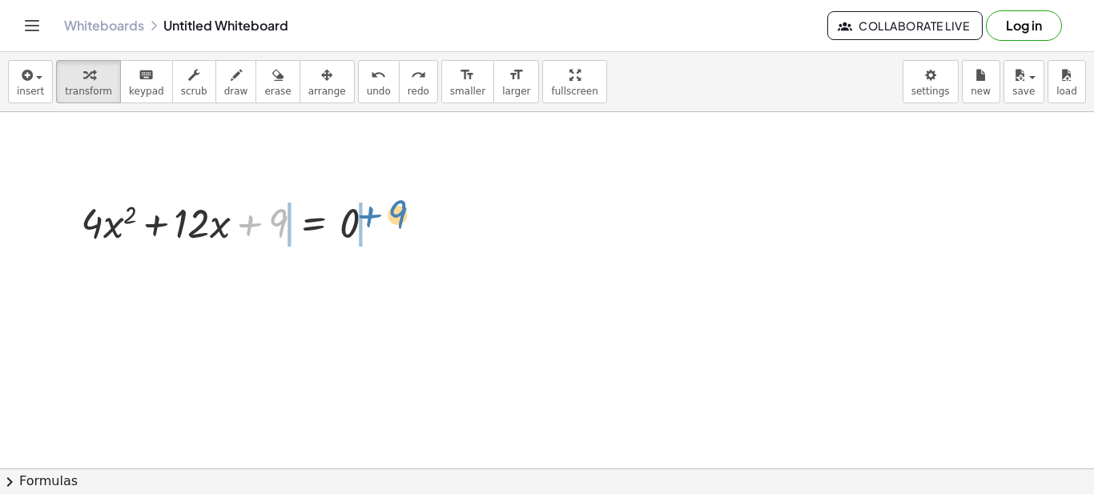
drag, startPoint x: 266, startPoint y: 222, endPoint x: 386, endPoint y: 213, distance: 120.4
click at [386, 213] on div at bounding box center [234, 222] width 323 height 54
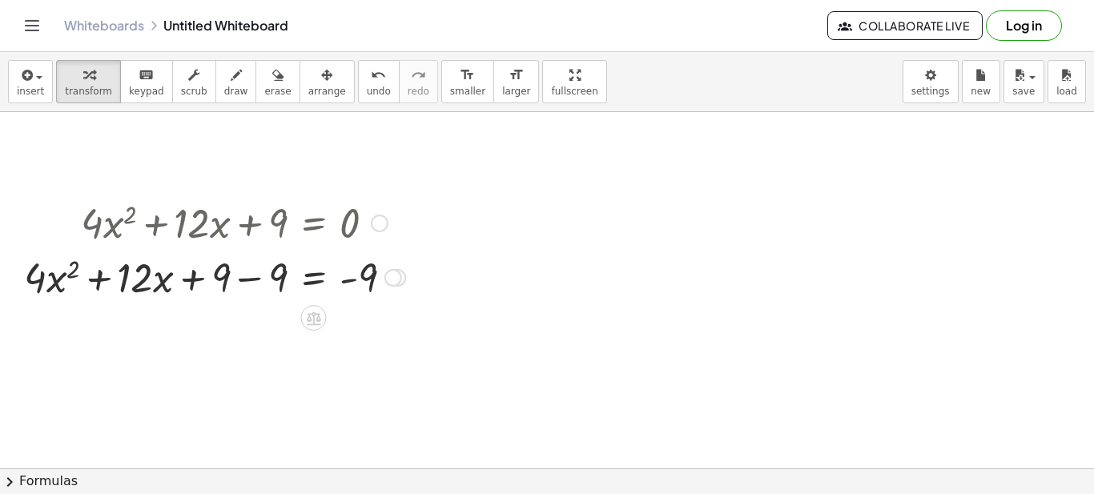
click at [226, 281] on div at bounding box center [214, 276] width 397 height 54
click at [263, 278] on div at bounding box center [214, 276] width 397 height 54
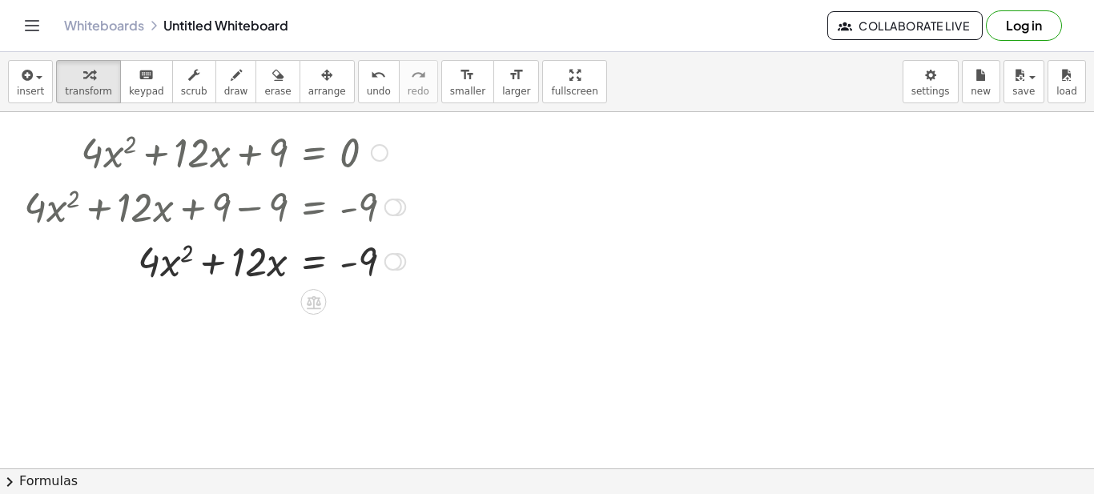
scroll to position [407, 0]
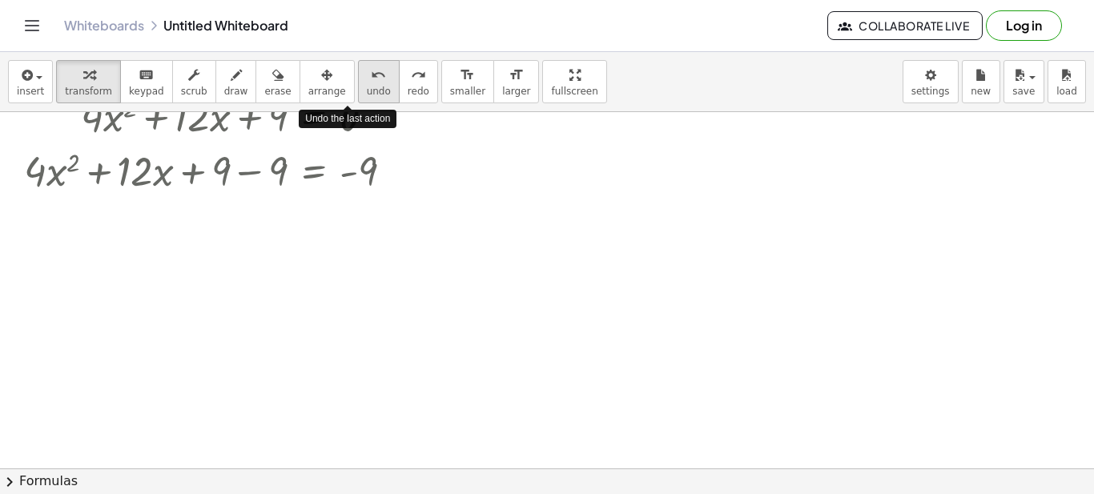
click at [367, 86] on span "undo" at bounding box center [379, 91] width 24 height 11
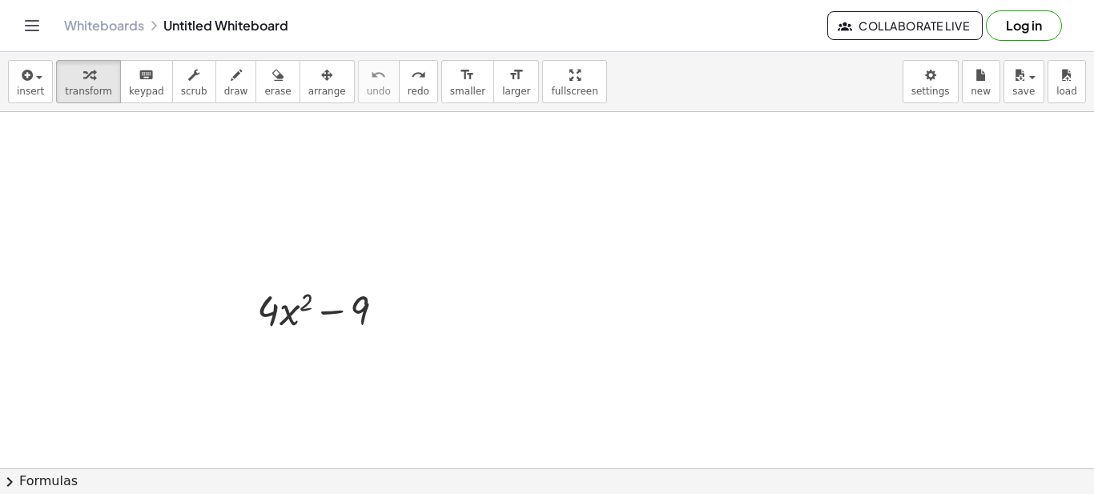
scroll to position [194, 0]
click at [387, 324] on div at bounding box center [390, 330] width 18 height 18
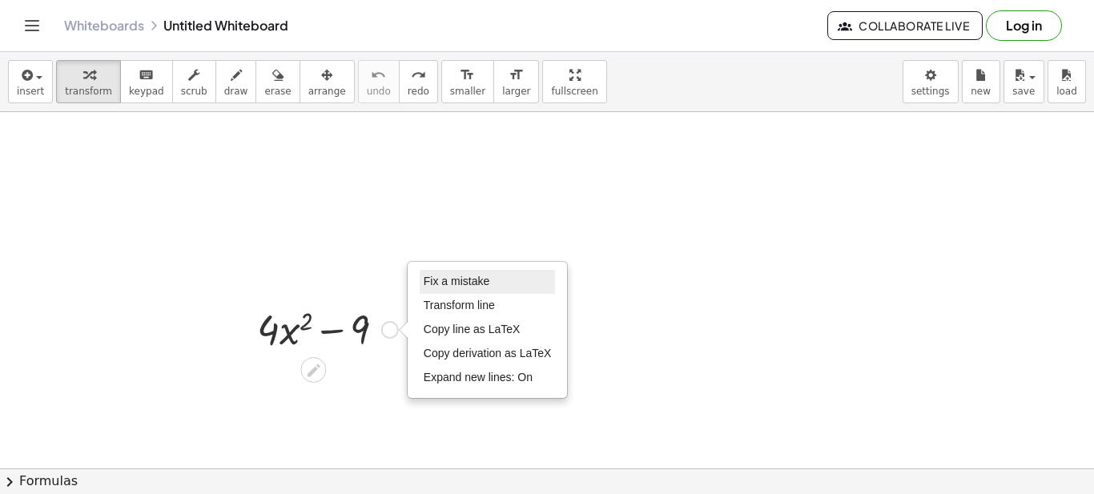
click at [451, 287] on span "Fix a mistake" at bounding box center [457, 281] width 66 height 13
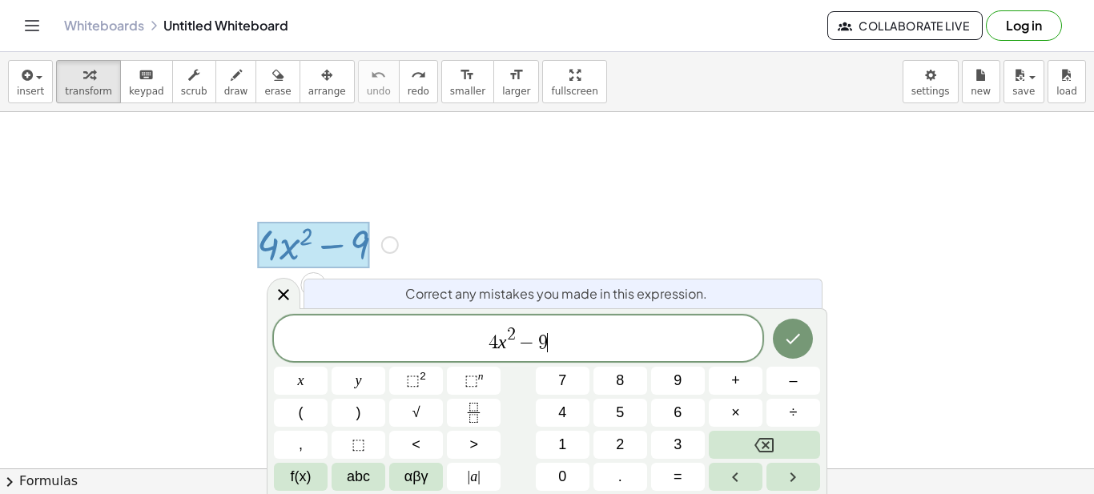
scroll to position [279, 0]
drag, startPoint x: 522, startPoint y: 342, endPoint x: 563, endPoint y: 342, distance: 40.8
click at [752, 450] on button "Backspace" at bounding box center [764, 445] width 111 height 28
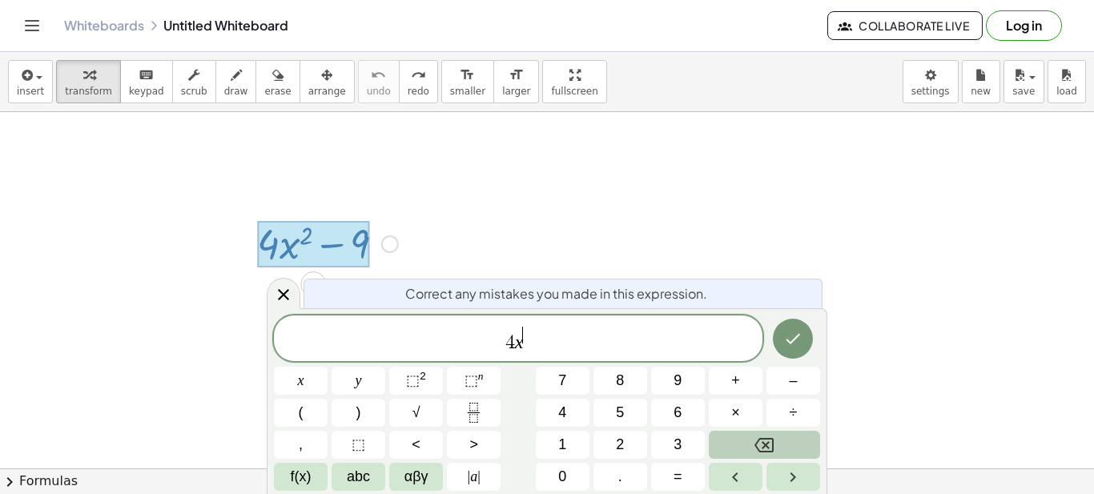
click at [752, 450] on button "Backspace" at bounding box center [764, 445] width 111 height 28
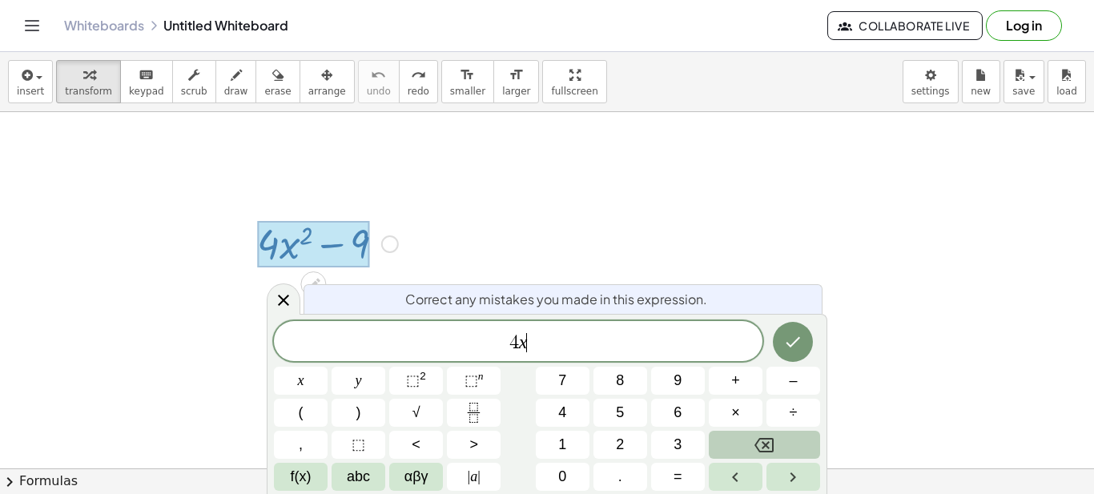
click at [752, 450] on button "Backspace" at bounding box center [764, 445] width 111 height 28
